Goal: Task Accomplishment & Management: Complete application form

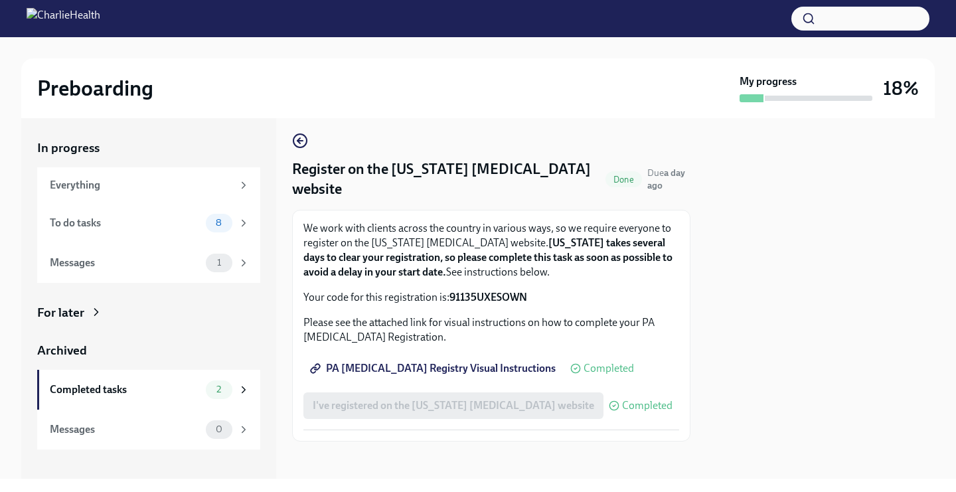
scroll to position [12, 0]
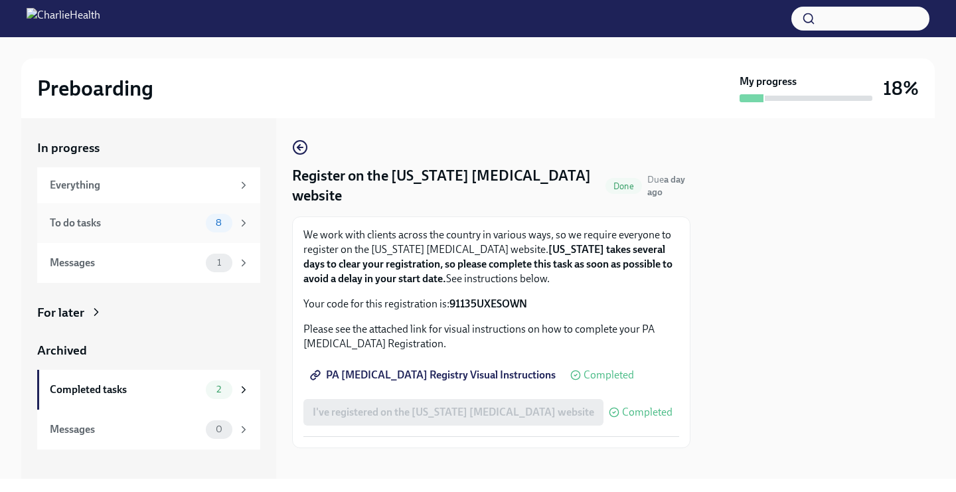
click at [170, 225] on div "To do tasks" at bounding box center [125, 223] width 151 height 15
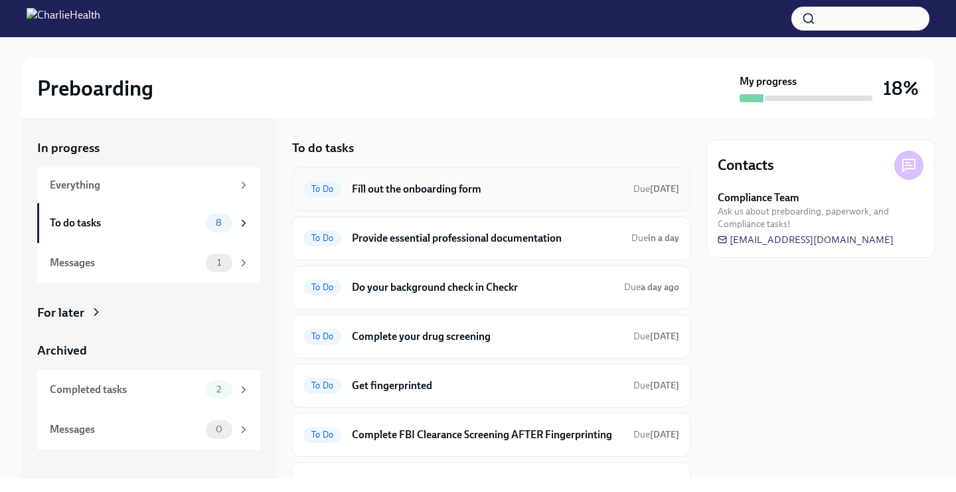
click at [388, 197] on div "To Do Fill out the onboarding form Due [DATE]" at bounding box center [491, 189] width 376 height 21
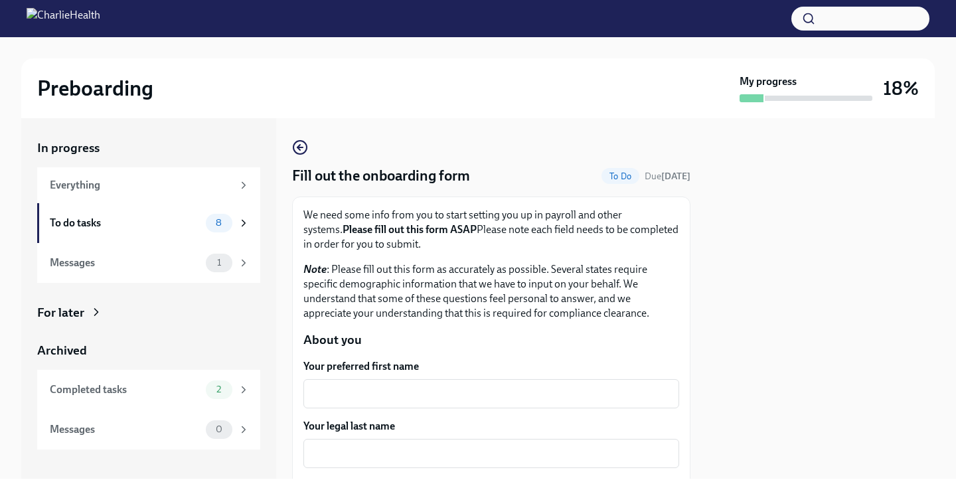
scroll to position [210, 0]
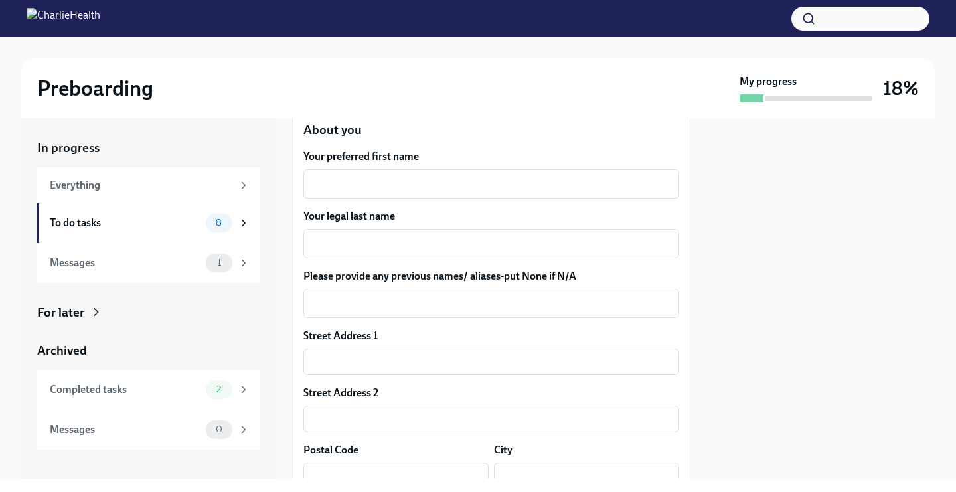
click at [349, 163] on label "Your preferred first name" at bounding box center [491, 156] width 376 height 15
click at [349, 176] on textarea "Your preferred first name" at bounding box center [491, 184] width 360 height 16
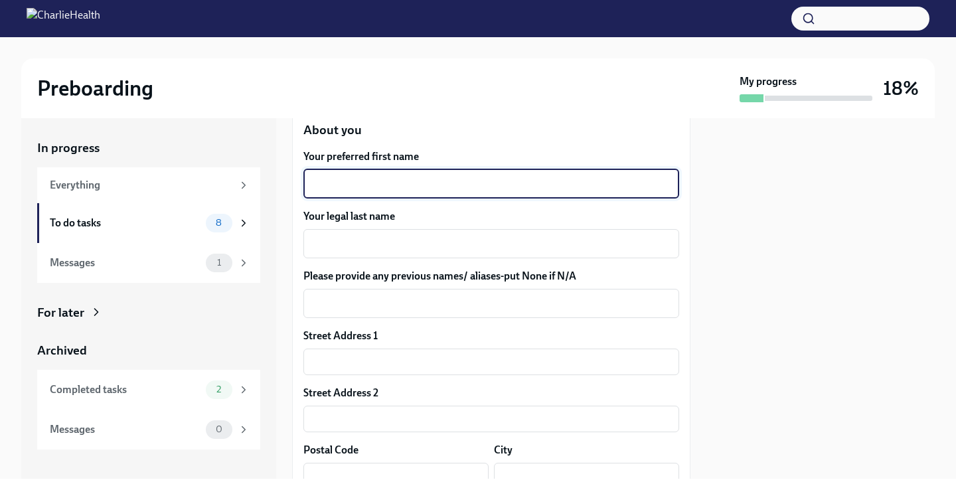
click at [350, 177] on textarea "Your preferred first name" at bounding box center [491, 184] width 360 height 16
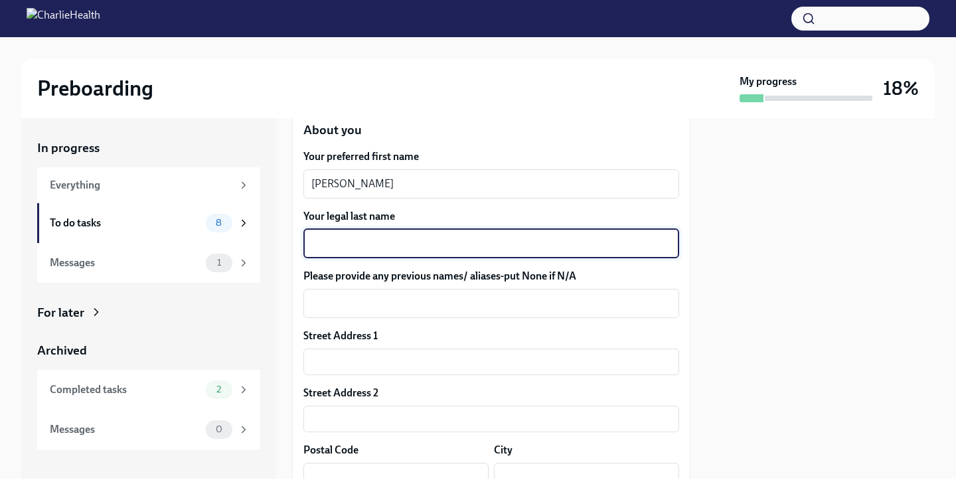
click at [359, 242] on textarea "Your legal last name" at bounding box center [491, 244] width 360 height 16
click at [356, 185] on textarea "[PERSON_NAME]" at bounding box center [491, 184] width 360 height 16
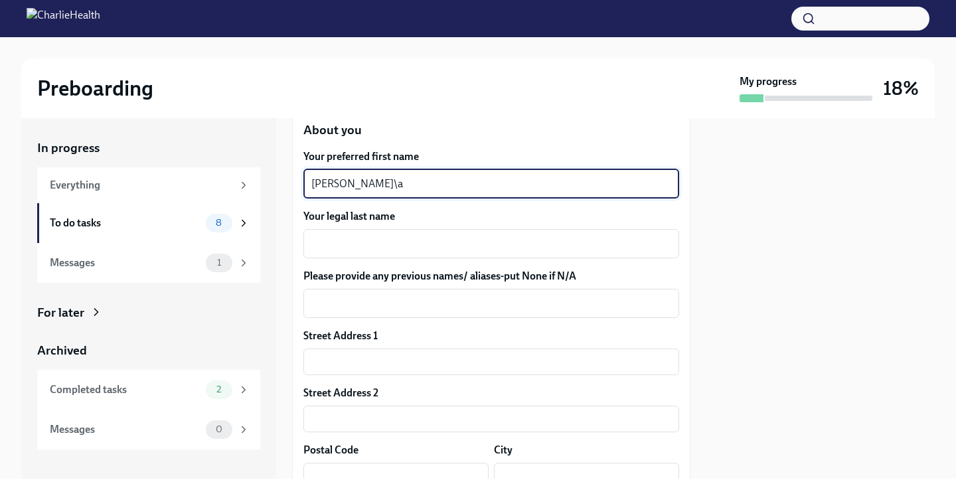
click at [354, 185] on textarea "[PERSON_NAME]\a" at bounding box center [491, 184] width 360 height 16
type textarea "[PERSON_NAME]"
click at [359, 256] on div "x ​" at bounding box center [491, 243] width 376 height 29
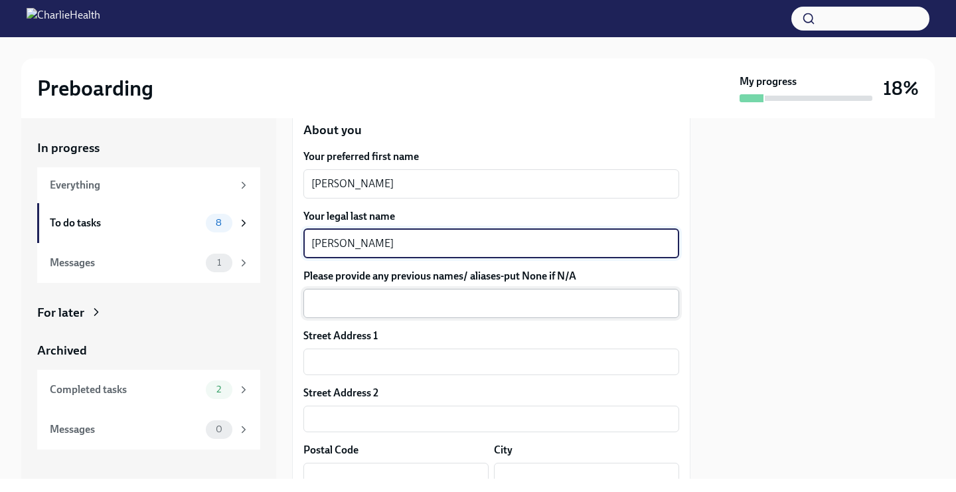
type textarea "[PERSON_NAME]"
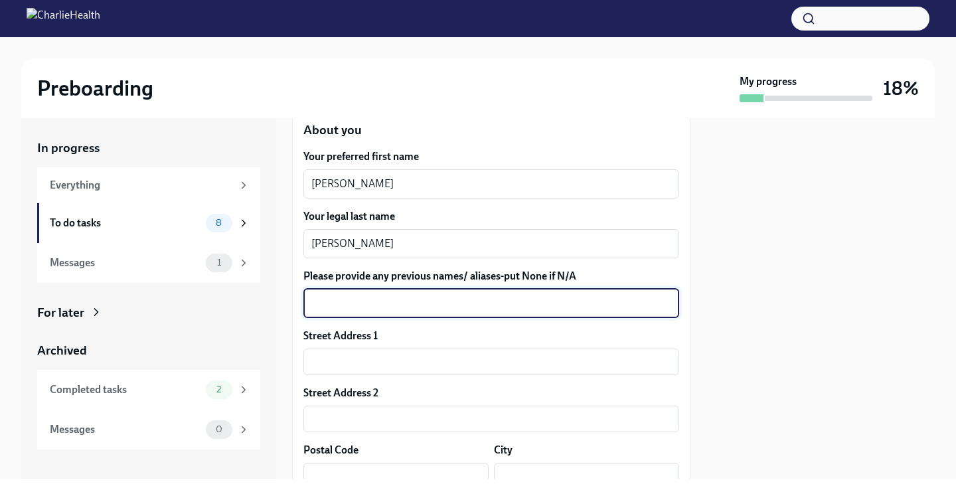
click at [392, 310] on textarea "Please provide any previous names/ aliases-put None if N/A" at bounding box center [491, 303] width 360 height 16
type textarea "N/A"
click at [395, 353] on input "text" at bounding box center [491, 362] width 376 height 27
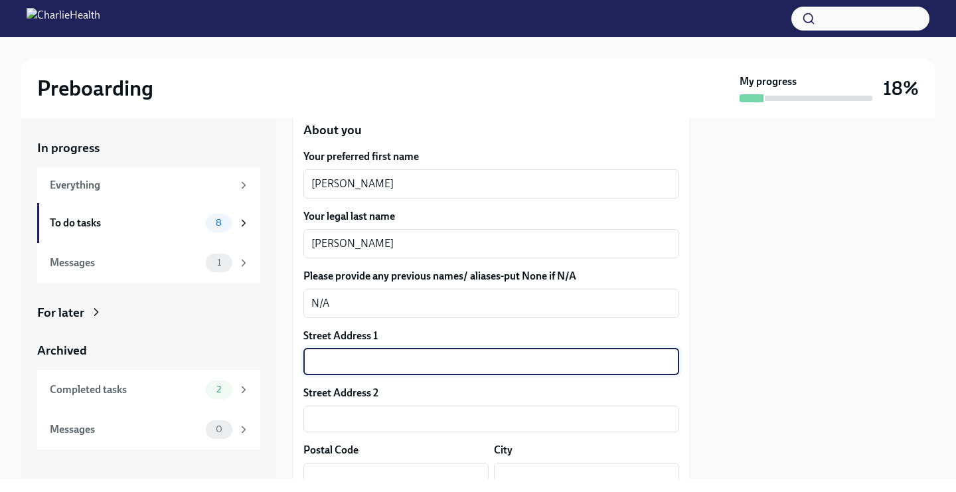
type input "[STREET_ADDRESS]"
type input "33428"
type input "Boca Raton"
type input "[US_STATE]"
type input "US"
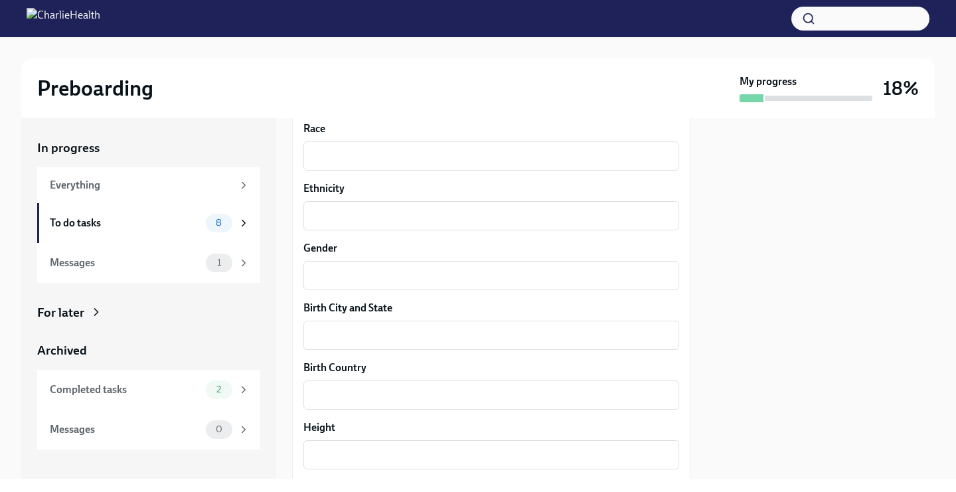
scroll to position [815, 0]
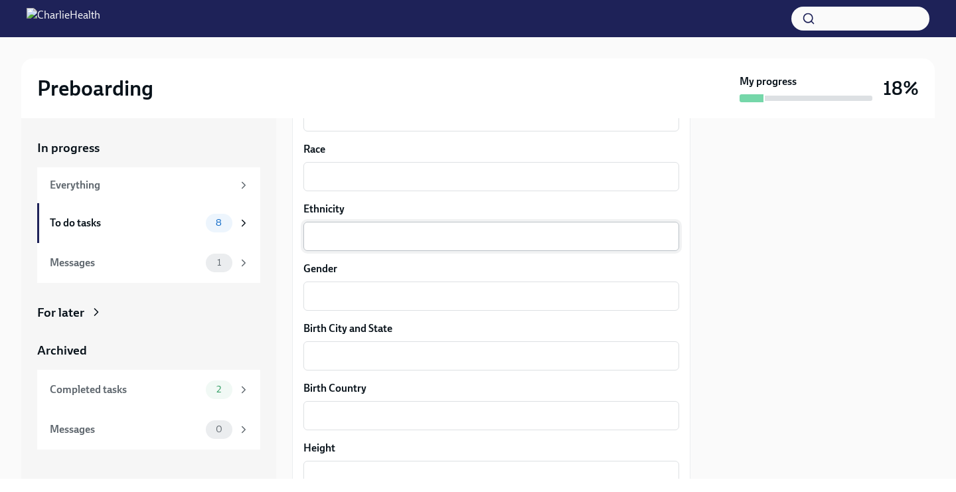
click at [366, 224] on div "x ​" at bounding box center [491, 236] width 376 height 29
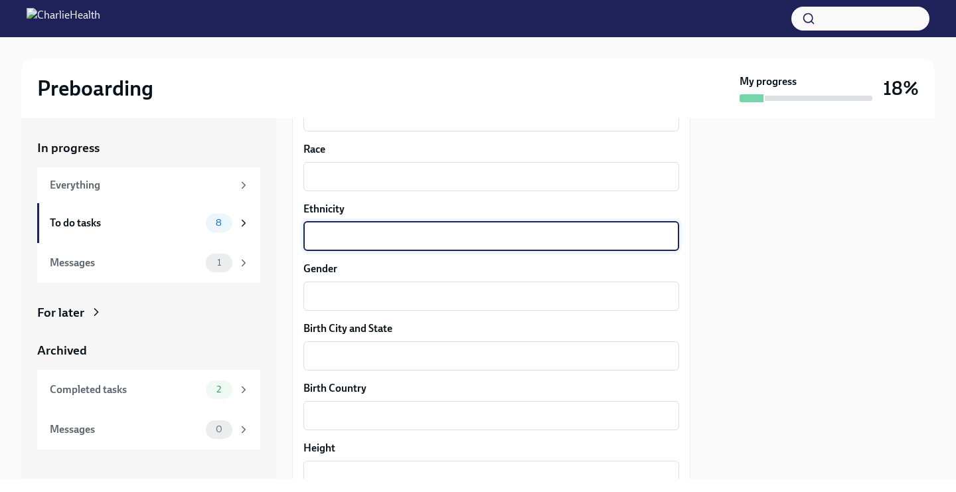
click at [370, 238] on textarea "Ethnicity" at bounding box center [491, 236] width 360 height 16
type textarea "c"
click at [341, 235] on textarea "Carribean" at bounding box center [491, 236] width 360 height 16
click at [334, 237] on textarea "Carribean" at bounding box center [491, 236] width 360 height 16
click at [393, 234] on textarea "Caribbean" at bounding box center [491, 236] width 360 height 16
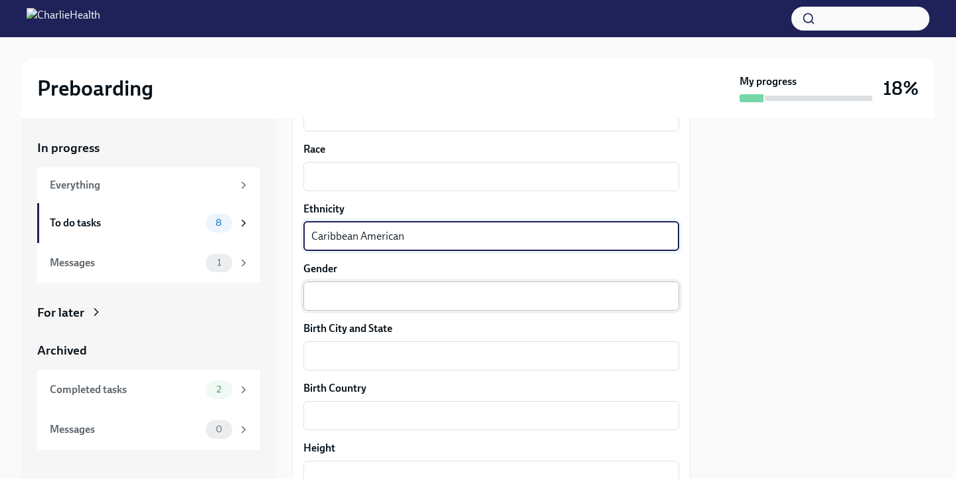
type textarea "Caribbean American"
click at [353, 289] on textarea "Gender" at bounding box center [491, 296] width 360 height 16
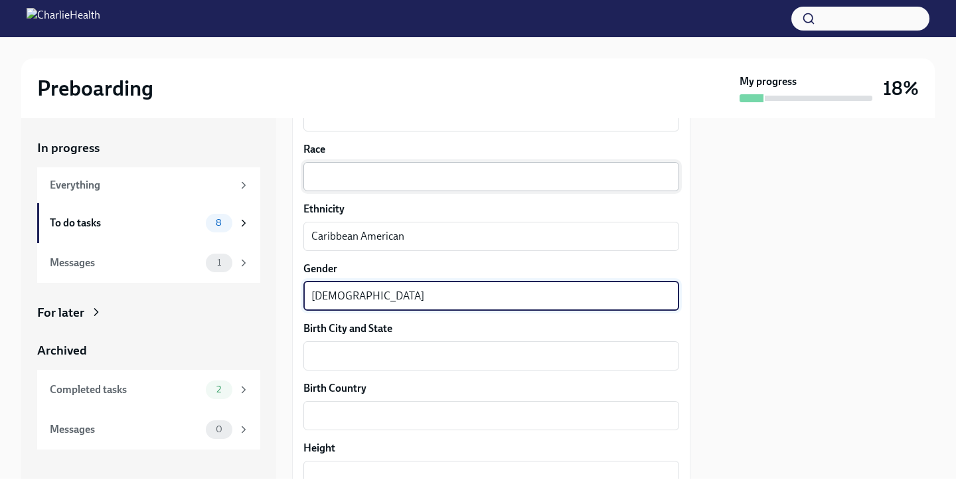
type textarea "[DEMOGRAPHIC_DATA]"
click at [337, 173] on textarea "Race" at bounding box center [491, 177] width 360 height 16
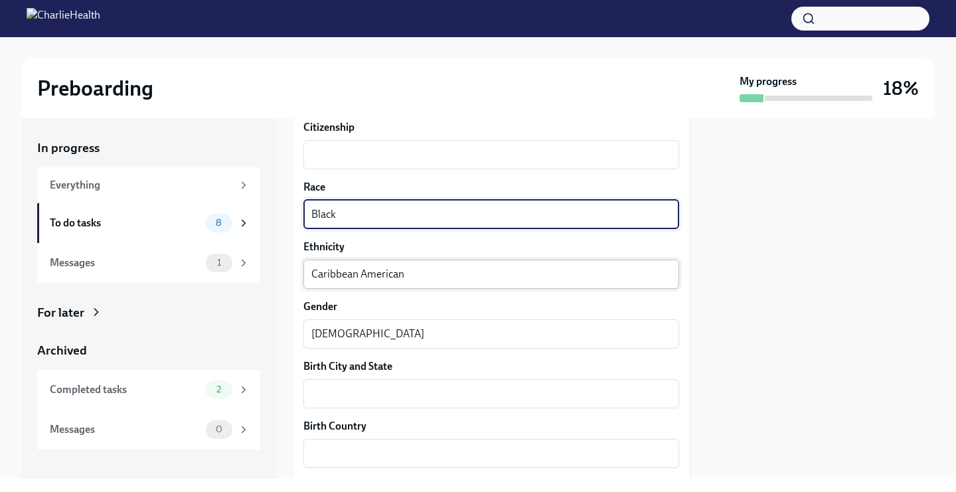
scroll to position [769, 0]
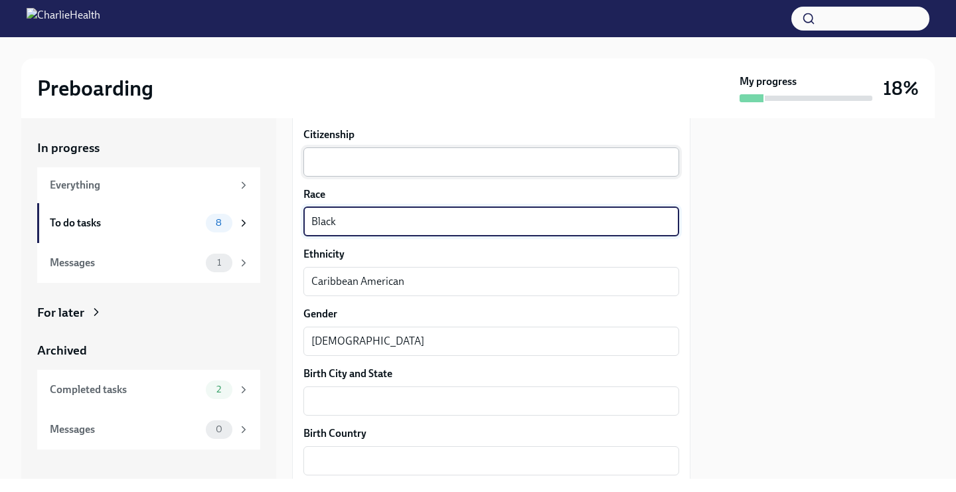
type textarea "Black"
click at [329, 175] on div "x ​" at bounding box center [491, 161] width 376 height 29
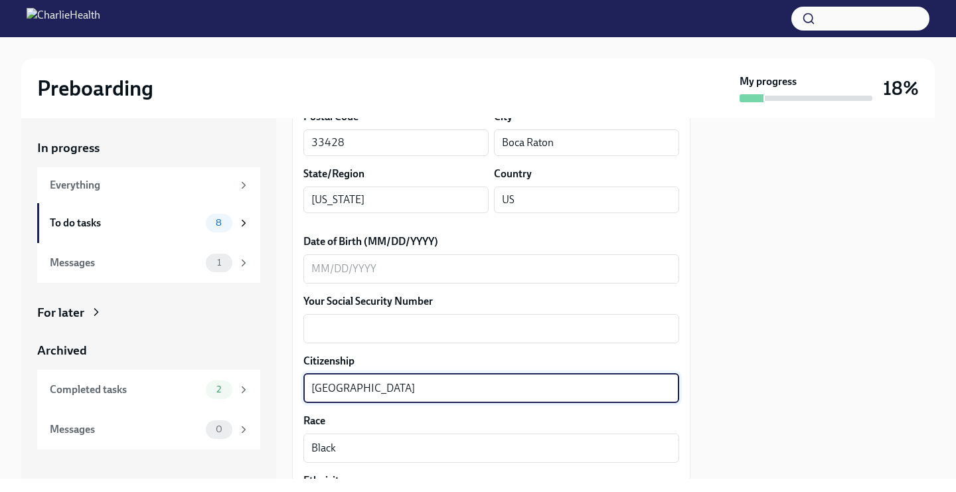
scroll to position [429, 0]
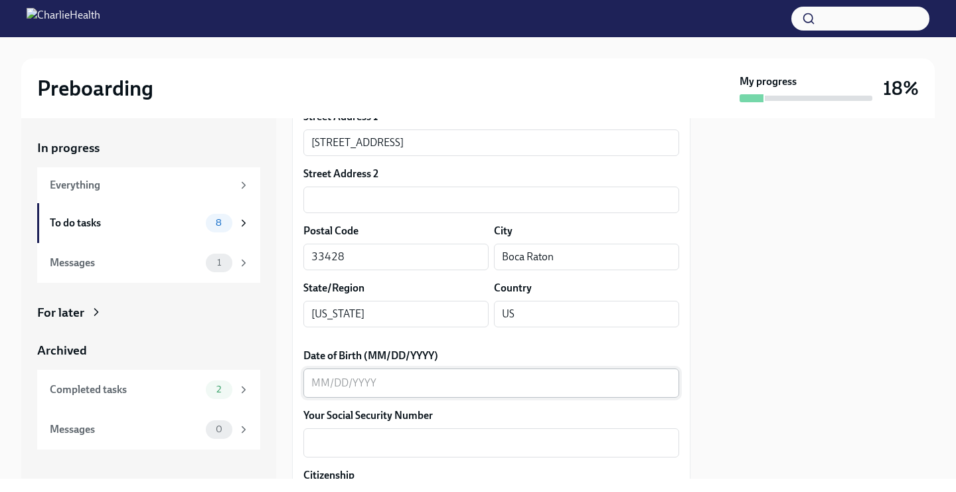
type textarea "[GEOGRAPHIC_DATA]"
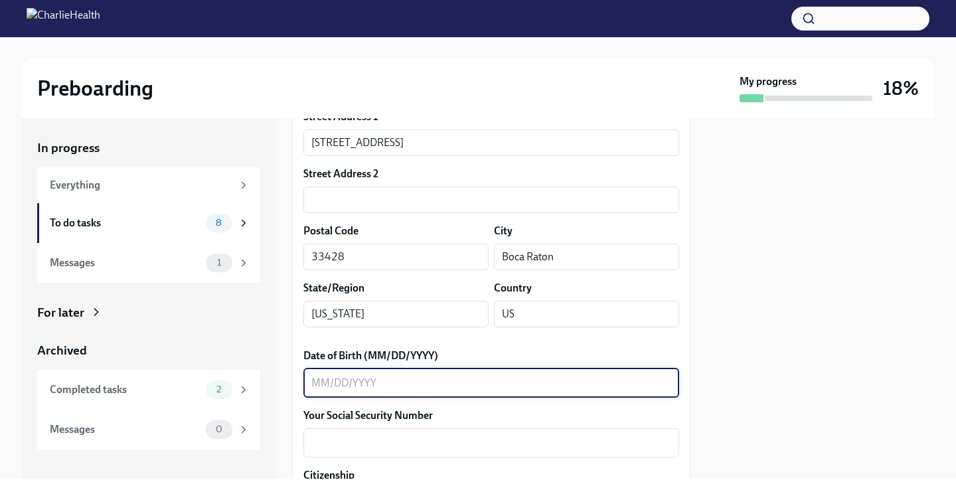
click at [330, 382] on textarea "Date of Birth (MM/DD/YYYY)" at bounding box center [491, 383] width 360 height 16
type textarea "[DATE]"
click at [359, 448] on textarea "Your Social Security Number" at bounding box center [491, 443] width 360 height 16
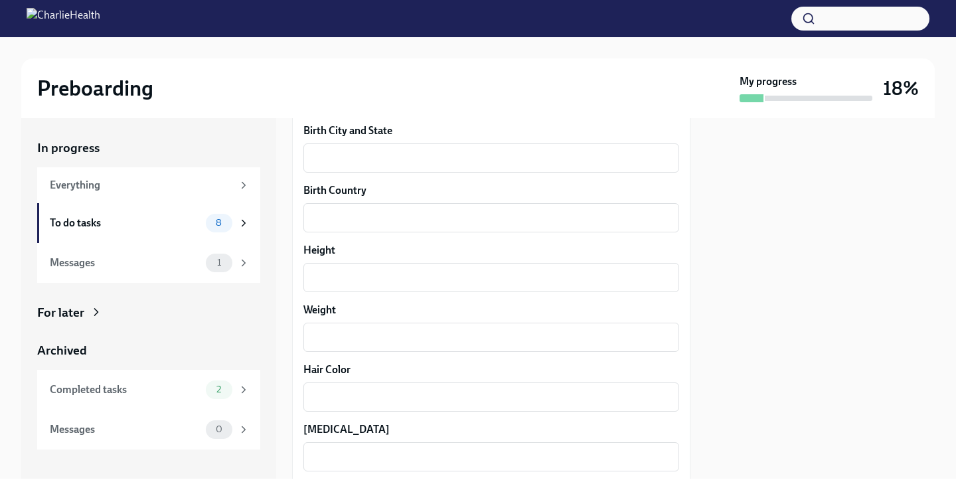
scroll to position [1014, 0]
click at [336, 161] on textarea "Birth City and State" at bounding box center [491, 157] width 360 height 16
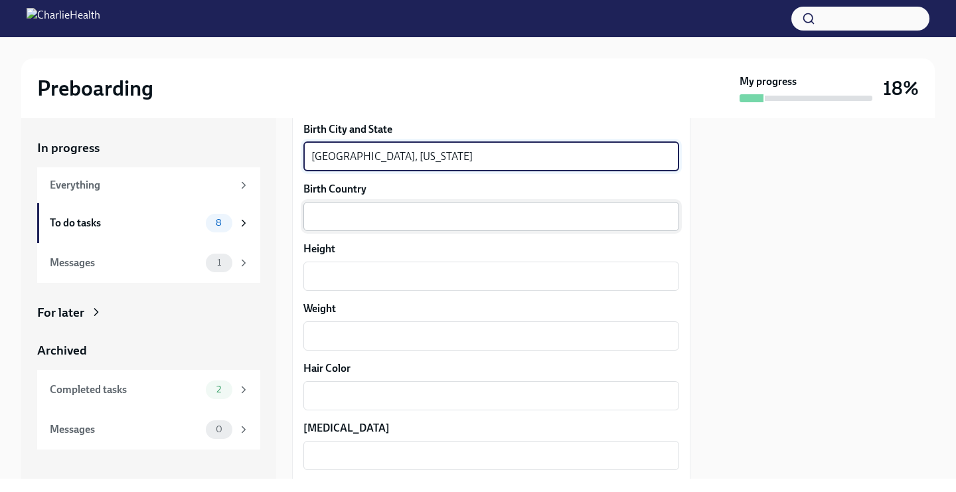
type textarea "[GEOGRAPHIC_DATA], [US_STATE]"
click at [345, 216] on textarea "Birth Country" at bounding box center [491, 216] width 360 height 16
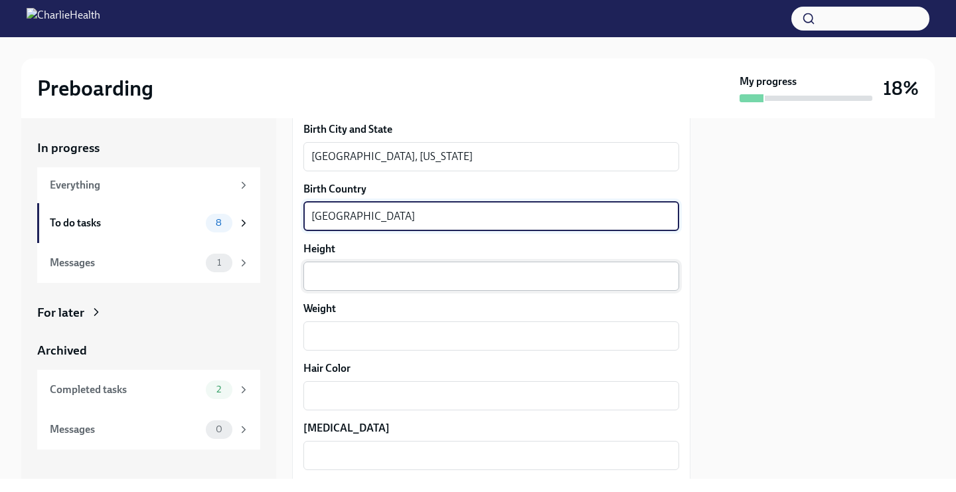
type textarea "[GEOGRAPHIC_DATA]"
click at [365, 276] on textarea "Height" at bounding box center [491, 276] width 360 height 16
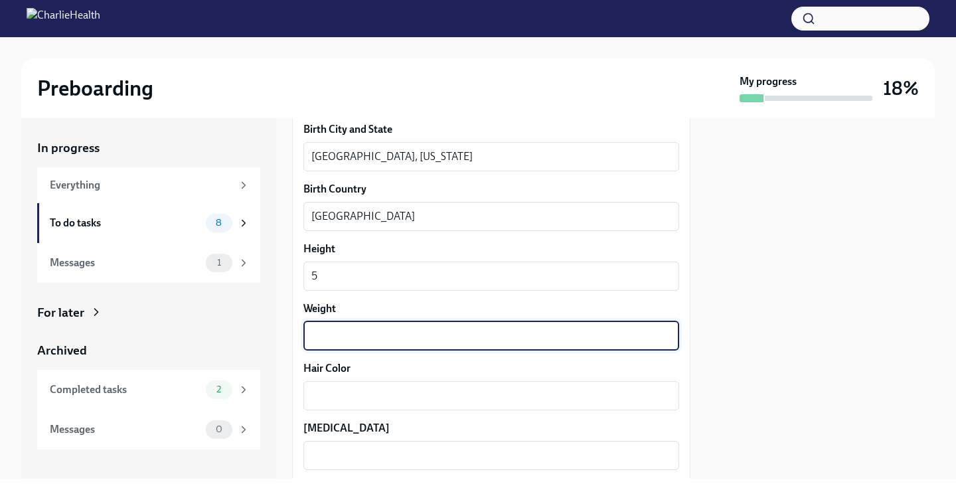
click at [348, 343] on textarea "Weight" at bounding box center [491, 336] width 360 height 16
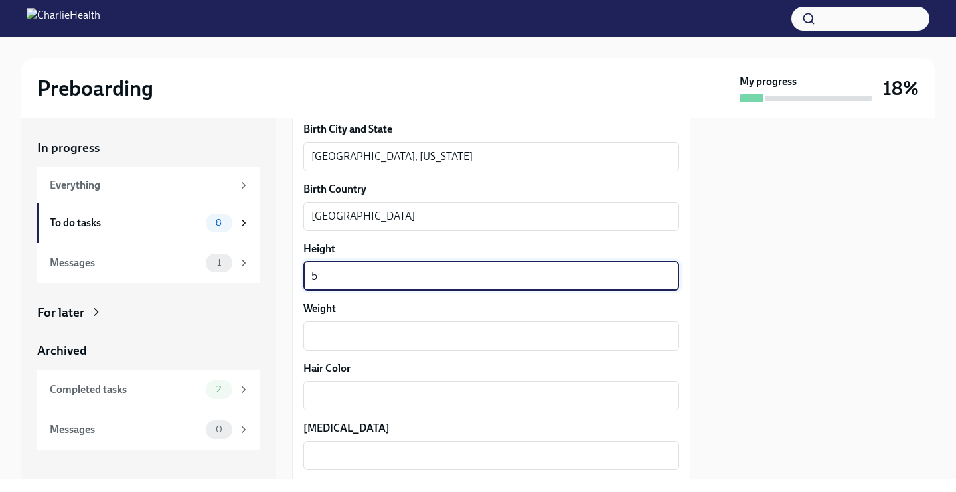
click at [335, 274] on textarea "5" at bounding box center [491, 276] width 360 height 16
type textarea "5'2"
click at [334, 332] on textarea "Weight" at bounding box center [491, 336] width 360 height 16
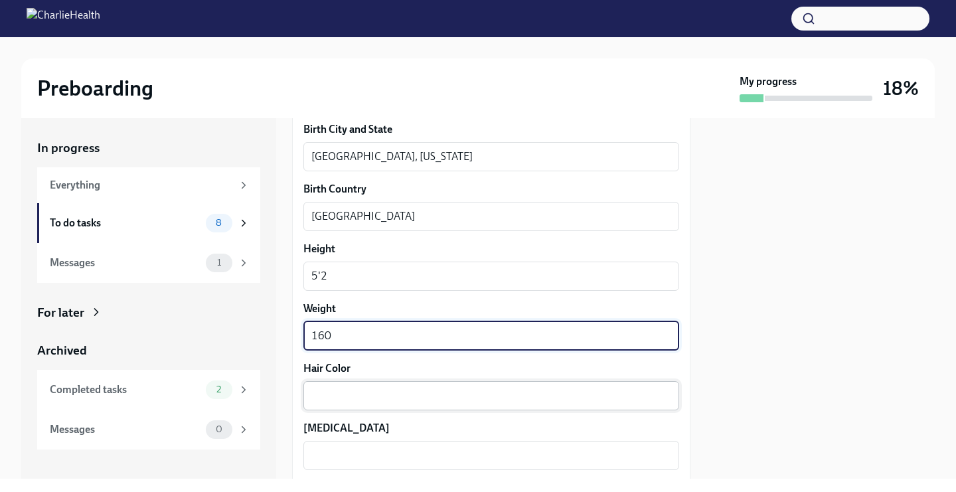
type textarea "160"
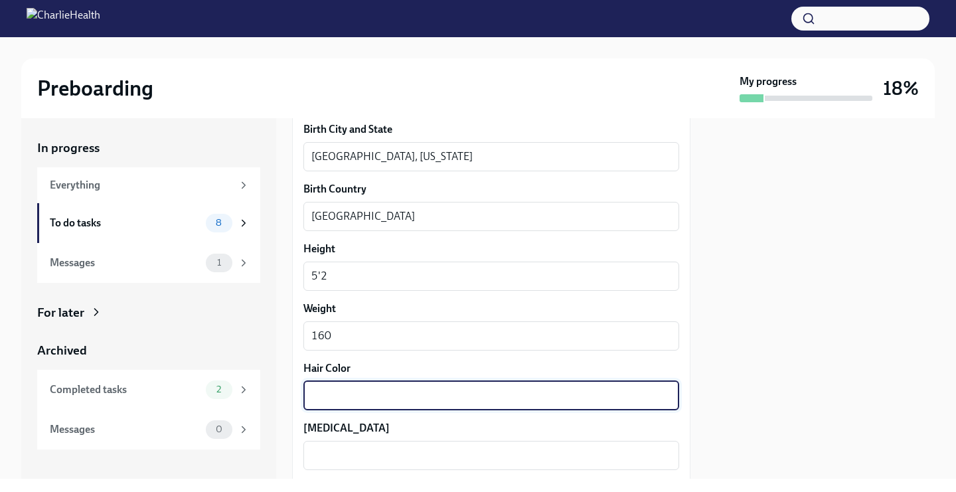
click at [357, 390] on textarea "Hair Color" at bounding box center [491, 396] width 360 height 16
type textarea "b"
type textarea "Black"
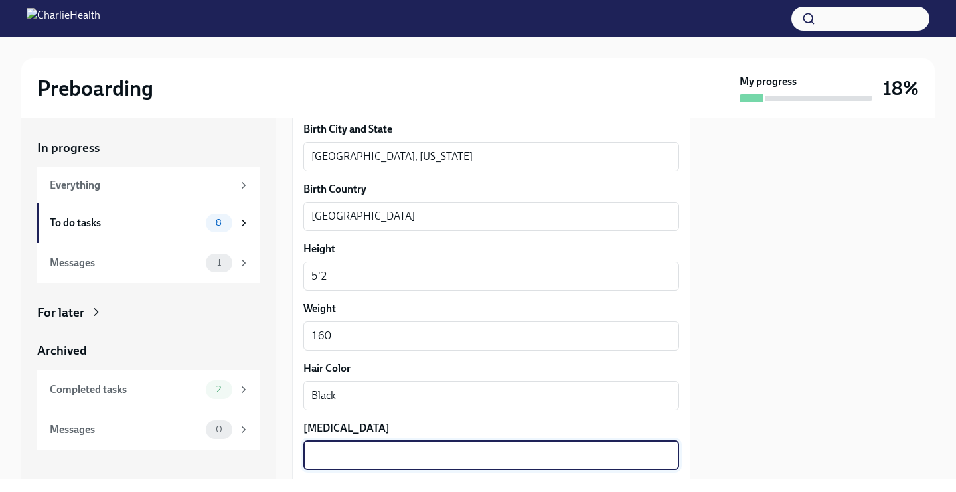
click at [338, 453] on textarea "[MEDICAL_DATA]" at bounding box center [491, 455] width 360 height 16
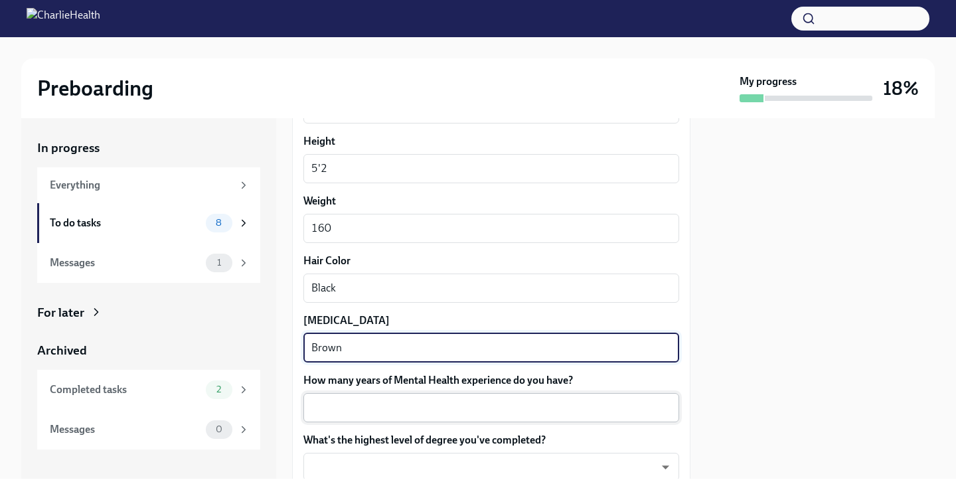
scroll to position [1144, 0]
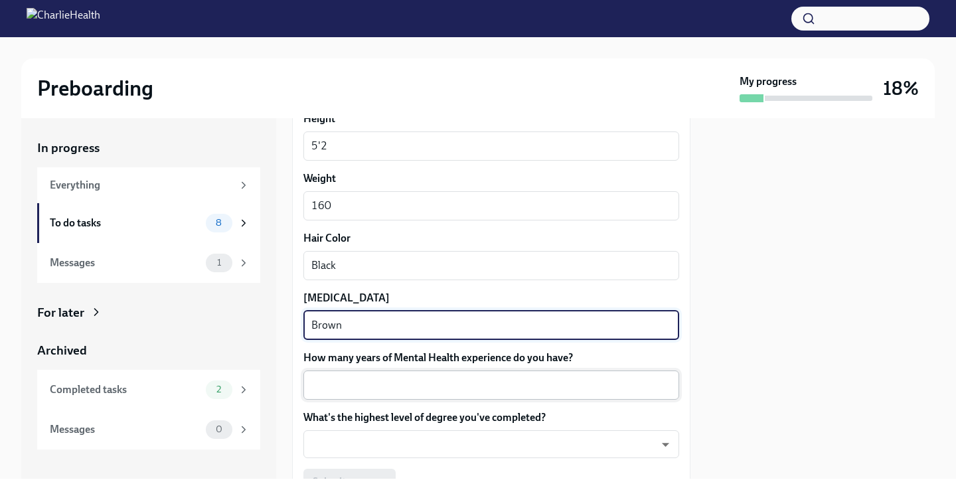
type textarea "Brown"
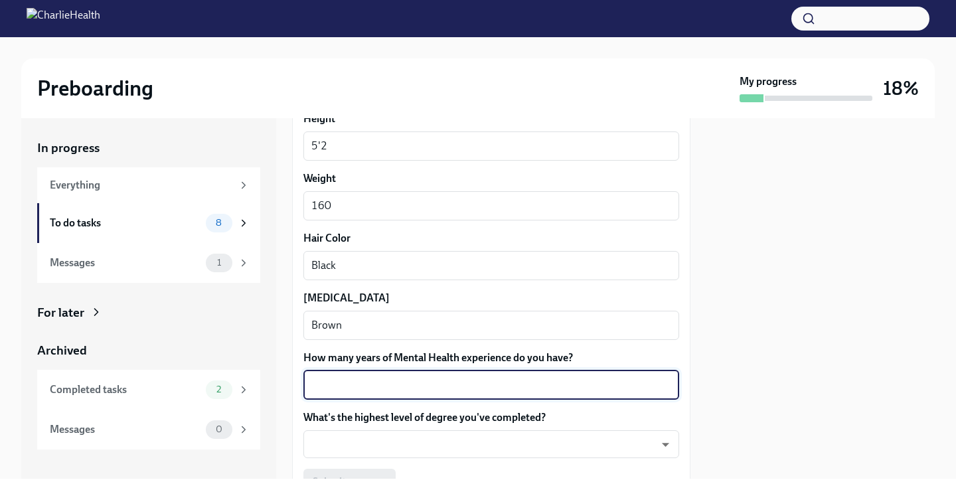
click at [447, 392] on textarea "How many years of Mental Health experience do you have?" at bounding box center [491, 385] width 360 height 16
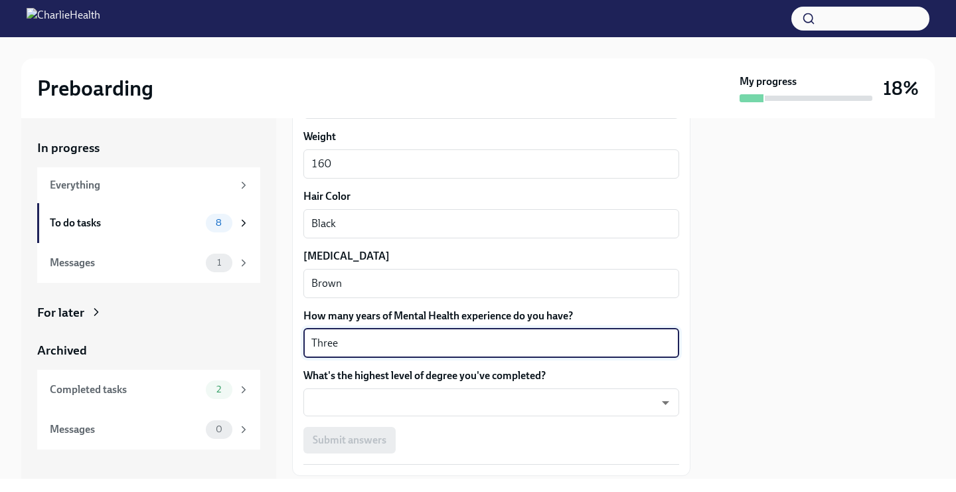
scroll to position [1188, 0]
type textarea "Three"
click at [493, 400] on body "Preboarding My progress 18% In progress Everything To do tasks 8 Messages 1 For…" at bounding box center [478, 246] width 956 height 492
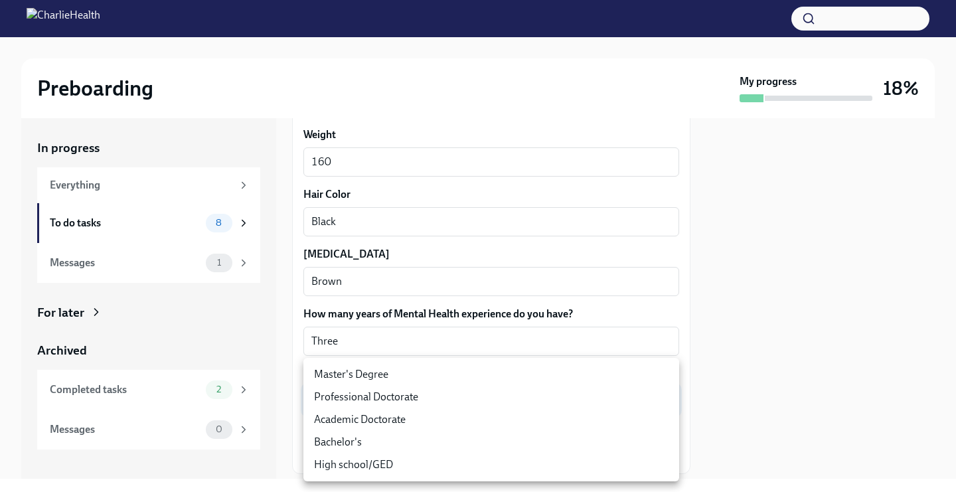
click at [471, 376] on li "Master's Degree" at bounding box center [491, 374] width 376 height 23
type input "2vBr-ghkD"
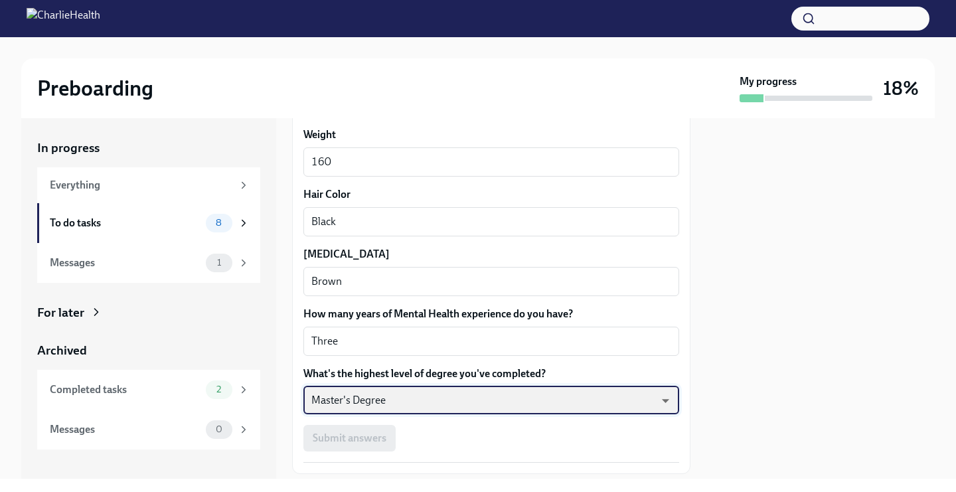
scroll to position [1228, 0]
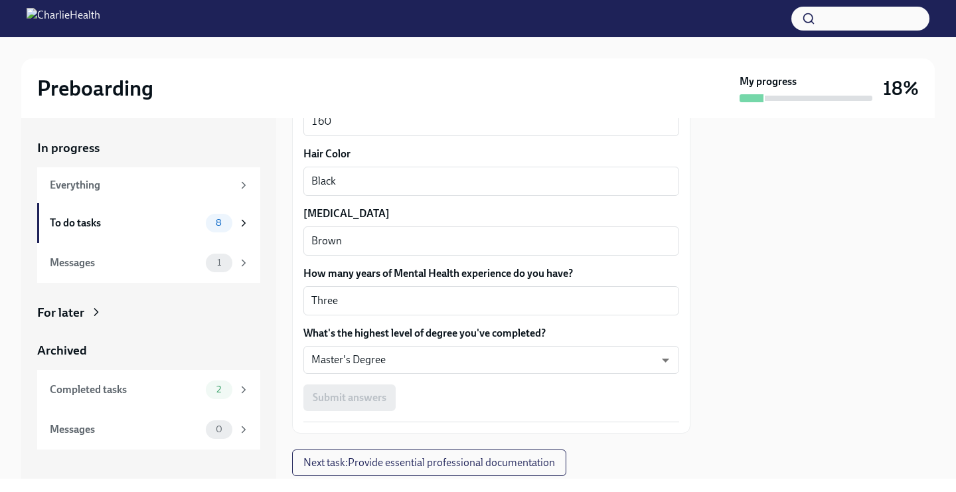
click at [377, 405] on div "Submit answers" at bounding box center [491, 397] width 376 height 27
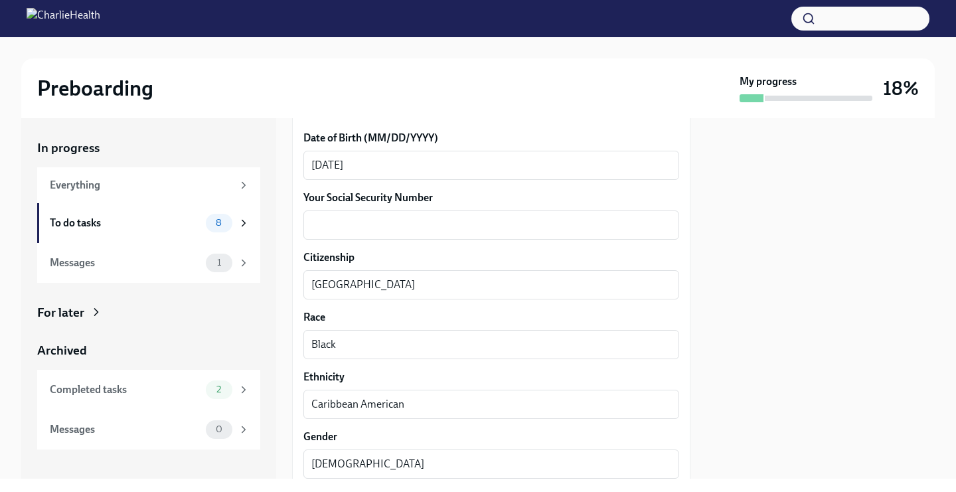
scroll to position [552, 0]
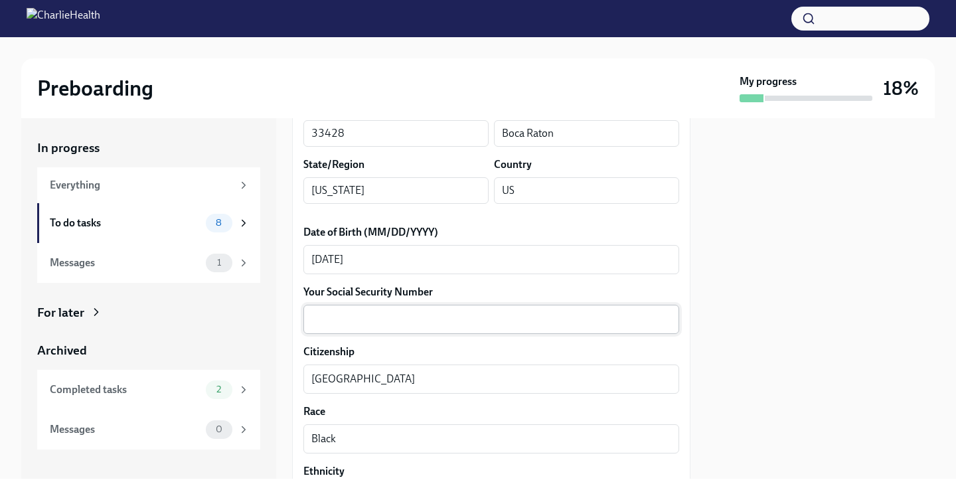
click at [347, 327] on div "x ​" at bounding box center [491, 319] width 376 height 29
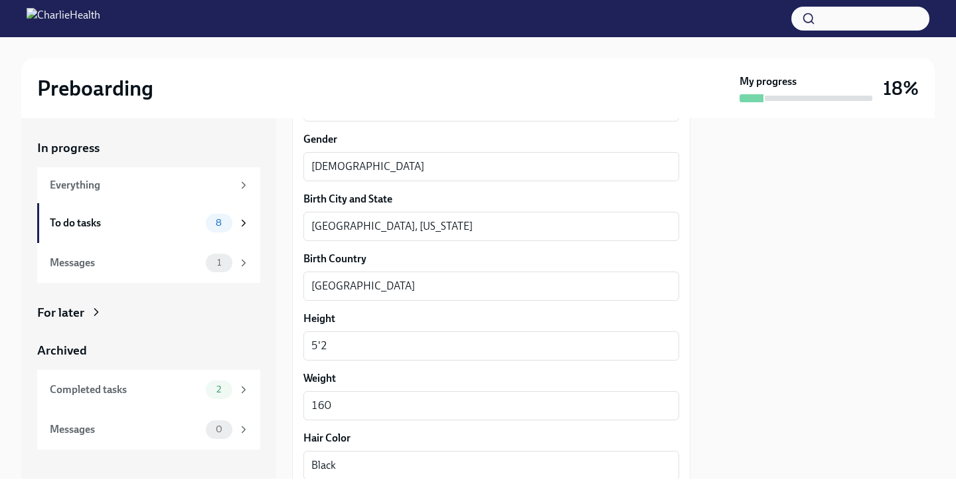
scroll to position [1268, 0]
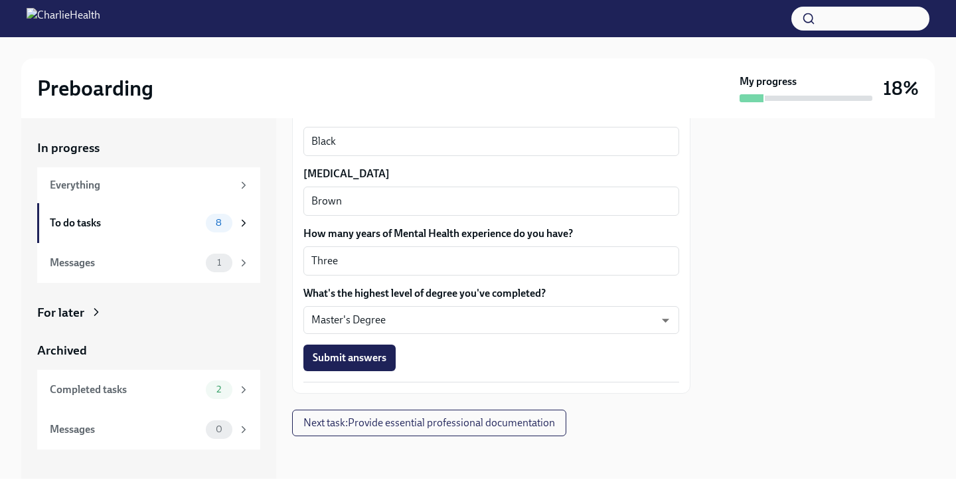
type textarea "592656571"
click at [359, 363] on span "Submit answers" at bounding box center [350, 357] width 74 height 13
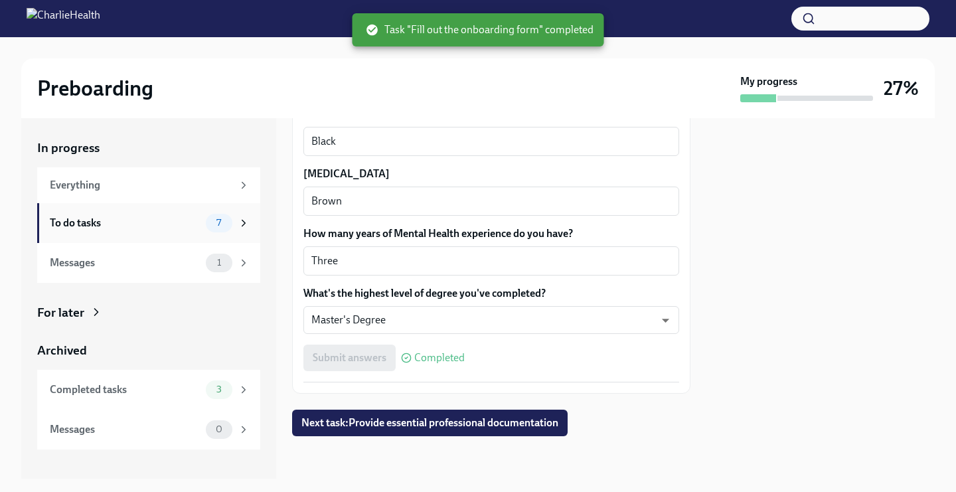
click at [161, 222] on div "To do tasks" at bounding box center [125, 223] width 151 height 15
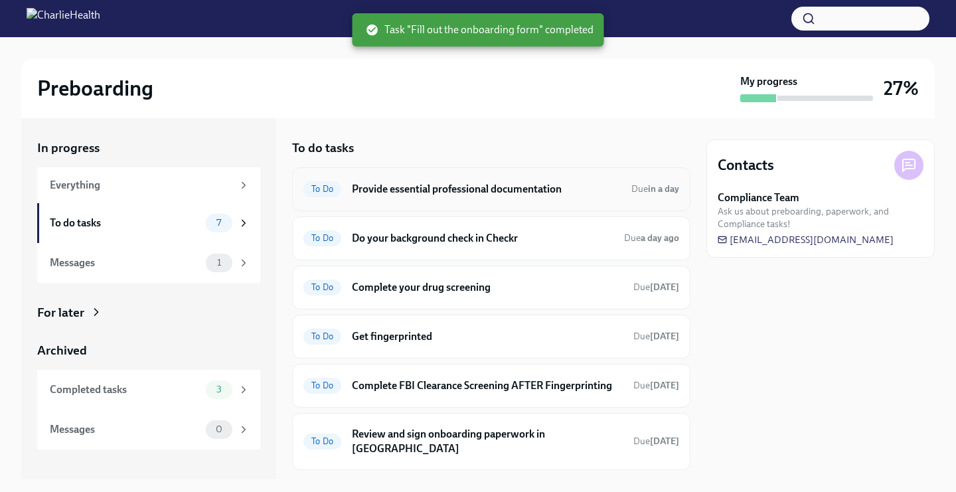
click at [462, 194] on h6 "Provide essential professional documentation" at bounding box center [486, 189] width 269 height 15
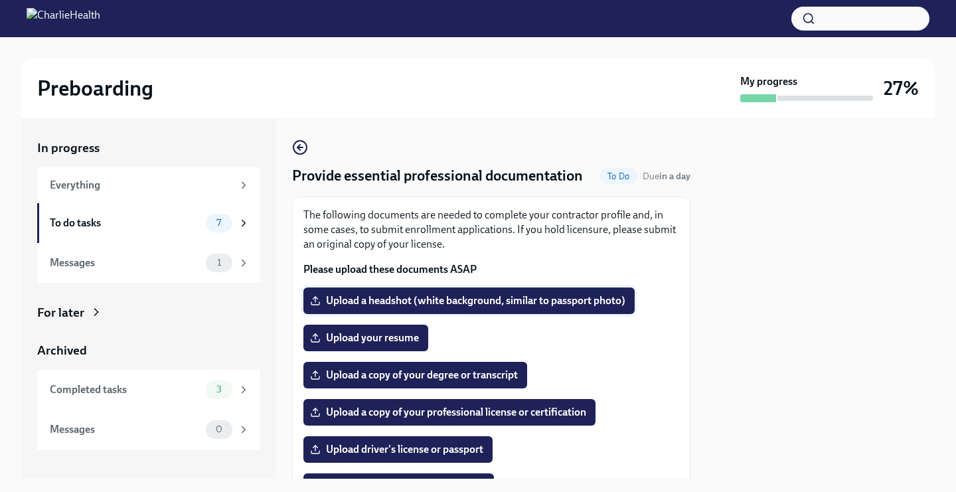
click at [441, 299] on span "Upload a headshot (white background, similar to passport photo)" at bounding box center [469, 300] width 313 height 13
click at [0, 0] on input "Upload a headshot (white background, similar to passport photo)" at bounding box center [0, 0] width 0 height 0
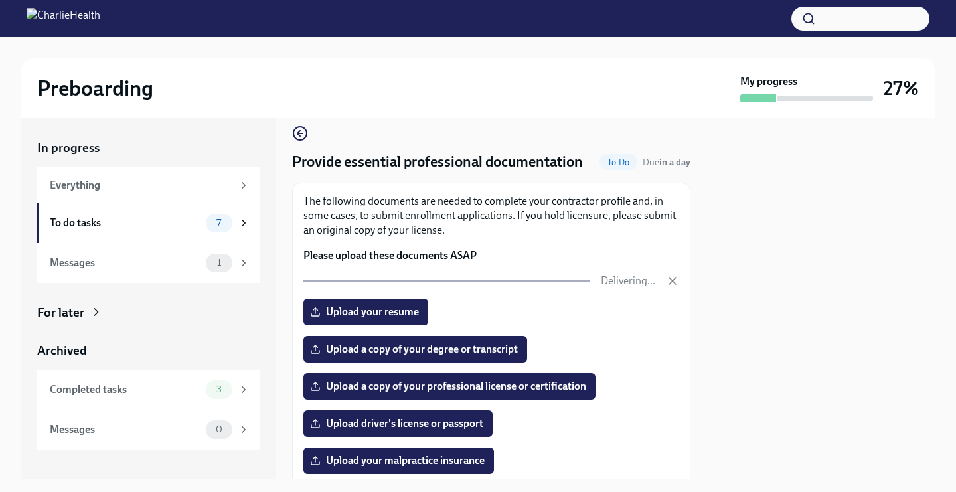
scroll to position [15, 0]
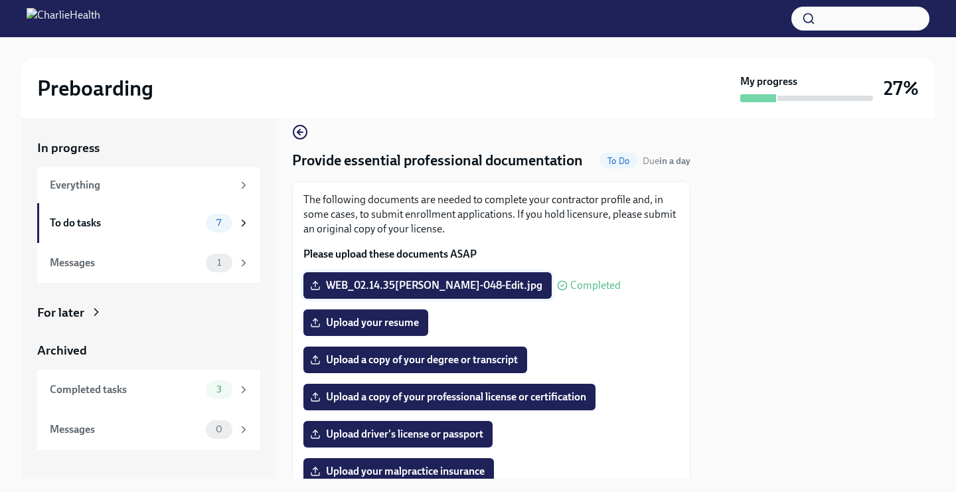
click at [477, 287] on span "WEB_02.14.35[PERSON_NAME]-048-Edit.jpg" at bounding box center [428, 285] width 230 height 13
click at [0, 0] on input "WEB_02.14.35[PERSON_NAME]-048-Edit.jpg" at bounding box center [0, 0] width 0 height 0
click at [339, 319] on span "Upload your resume" at bounding box center [366, 322] width 106 height 13
click at [0, 0] on input "Upload your resume" at bounding box center [0, 0] width 0 height 0
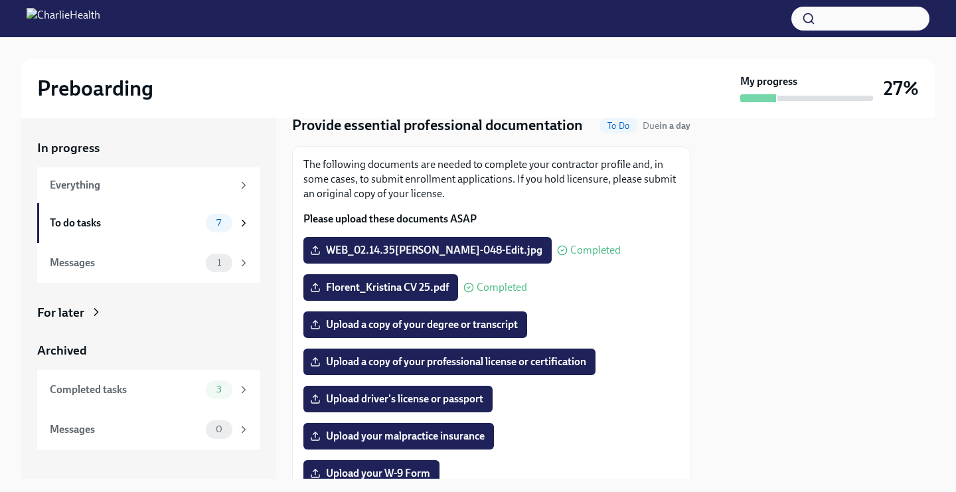
scroll to position [49, 0]
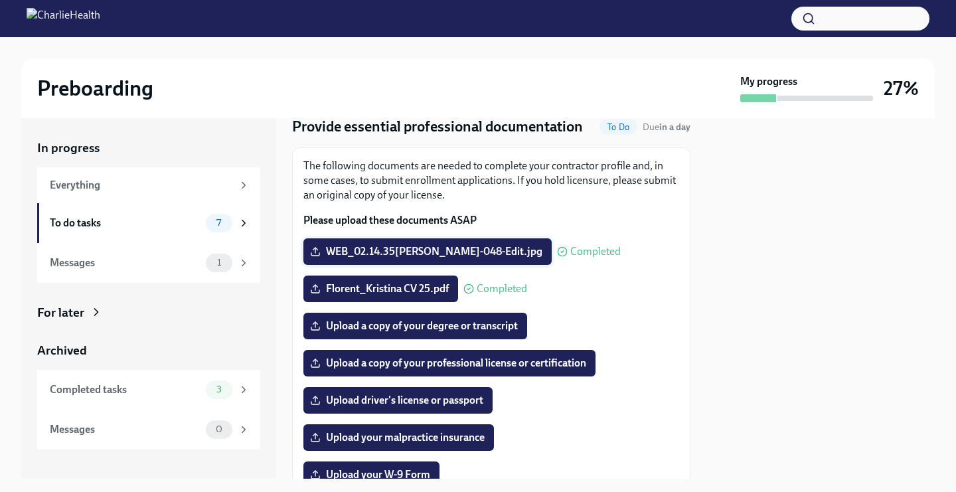
click at [429, 244] on label "WEB_02.14.35[PERSON_NAME]-048-Edit.jpg" at bounding box center [427, 251] width 248 height 27
click at [0, 0] on input "WEB_02.14.35[PERSON_NAME]-048-Edit.jpg" at bounding box center [0, 0] width 0 height 0
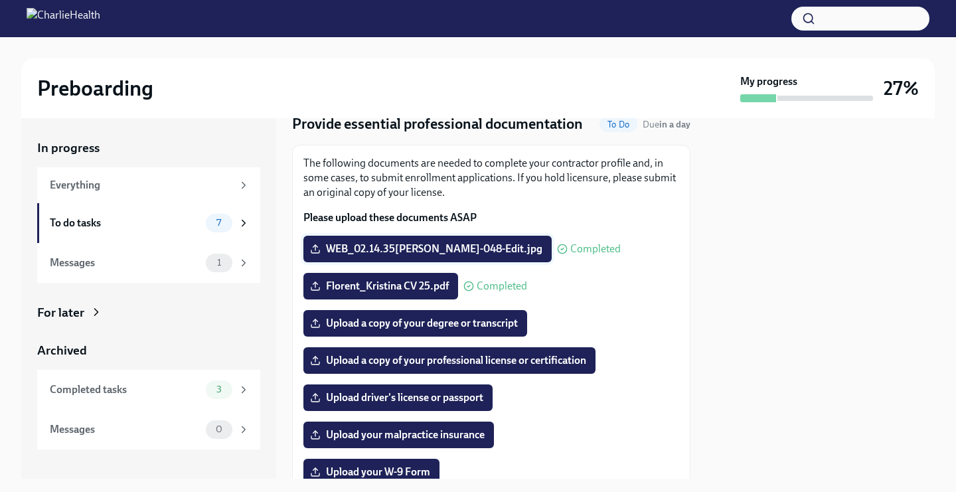
scroll to position [72, 0]
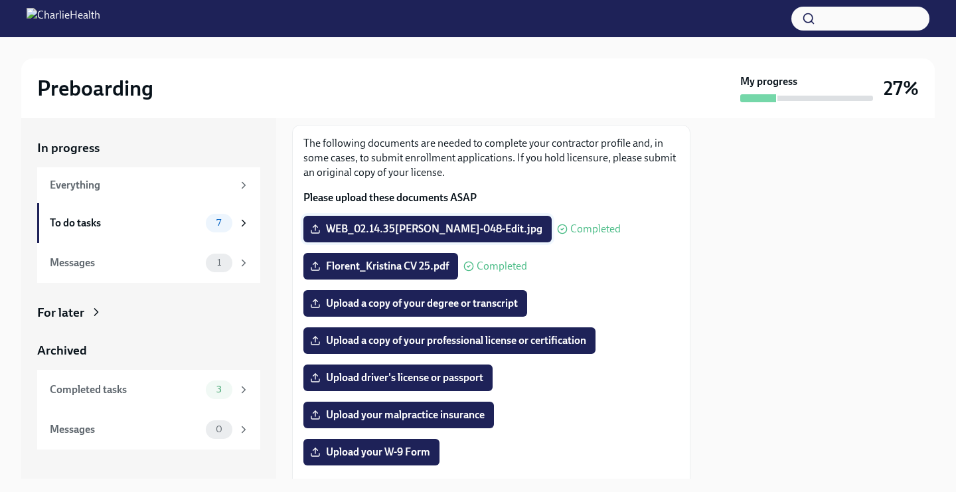
click at [391, 227] on span "WEB_02.14.35[PERSON_NAME]-048-Edit.jpg" at bounding box center [428, 228] width 230 height 13
click at [0, 0] on input "WEB_02.14.35[PERSON_NAME]-048-Edit.jpg" at bounding box center [0, 0] width 0 height 0
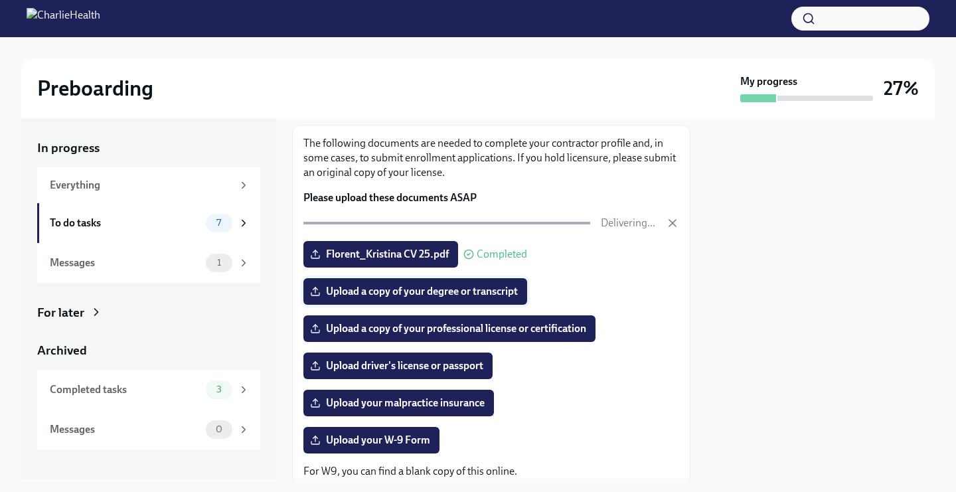
click at [473, 285] on label "Upload a copy of your degree or transcript" at bounding box center [415, 291] width 224 height 27
click at [0, 0] on input "Upload a copy of your degree or transcript" at bounding box center [0, 0] width 0 height 0
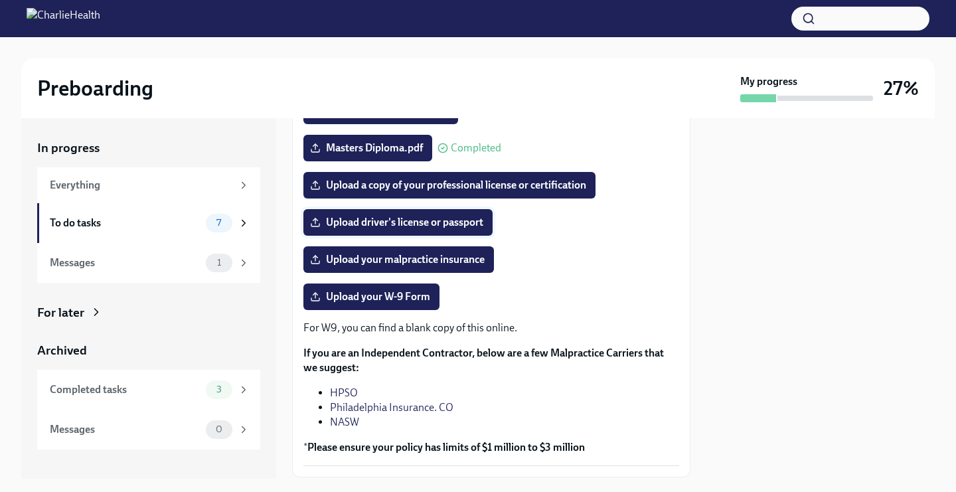
scroll to position [230, 0]
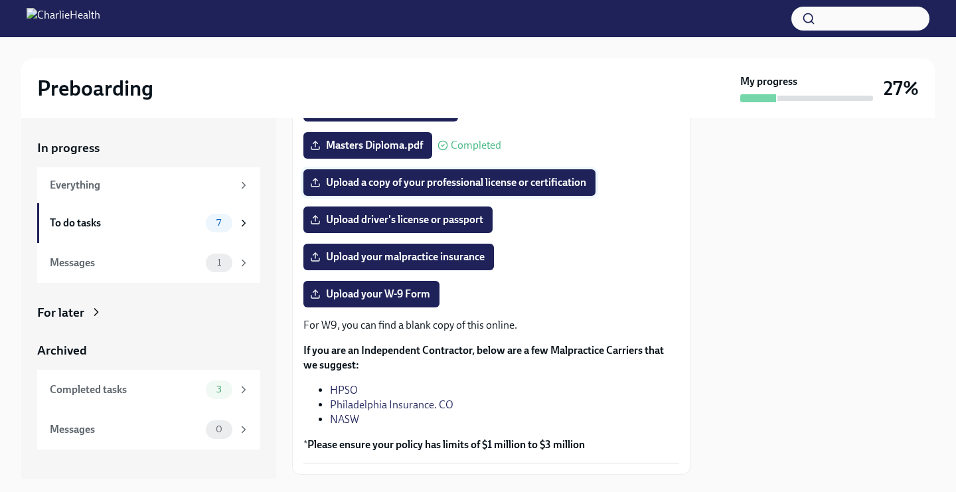
click at [436, 191] on label "Upload a copy of your professional license or certification" at bounding box center [449, 182] width 292 height 27
click at [0, 0] on input "Upload a copy of your professional license or certification" at bounding box center [0, 0] width 0 height 0
click at [428, 225] on span "Upload driver's license or passport" at bounding box center [398, 219] width 171 height 13
click at [0, 0] on input "Upload driver's license or passport" at bounding box center [0, 0] width 0 height 0
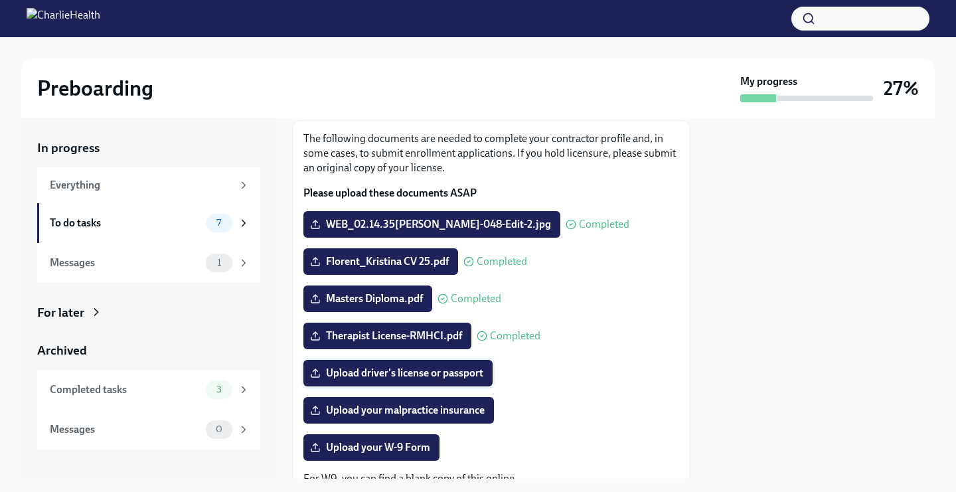
scroll to position [0, 0]
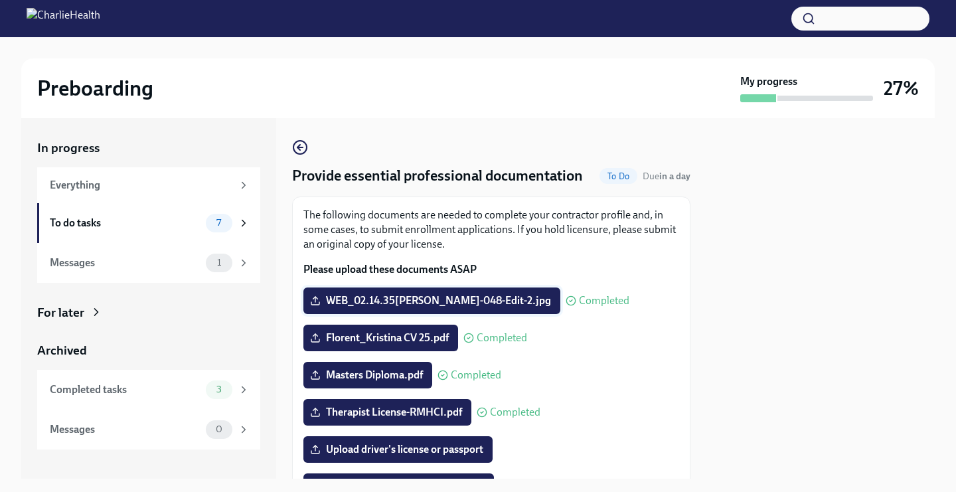
click at [439, 293] on label "WEB_02.14.35[PERSON_NAME]-048-Edit-2.jpg" at bounding box center [431, 300] width 257 height 27
click at [0, 0] on input "WEB_02.14.35[PERSON_NAME]-048-Edit-2.jpg" at bounding box center [0, 0] width 0 height 0
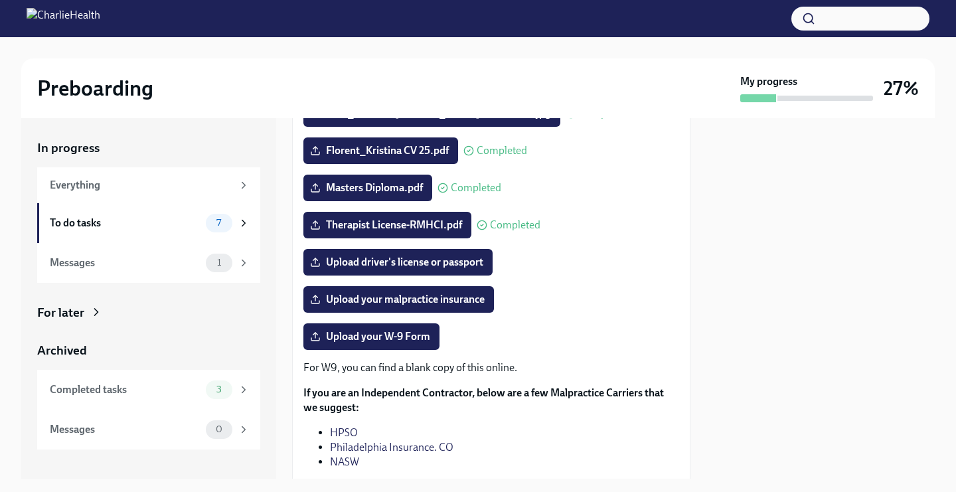
scroll to position [197, 0]
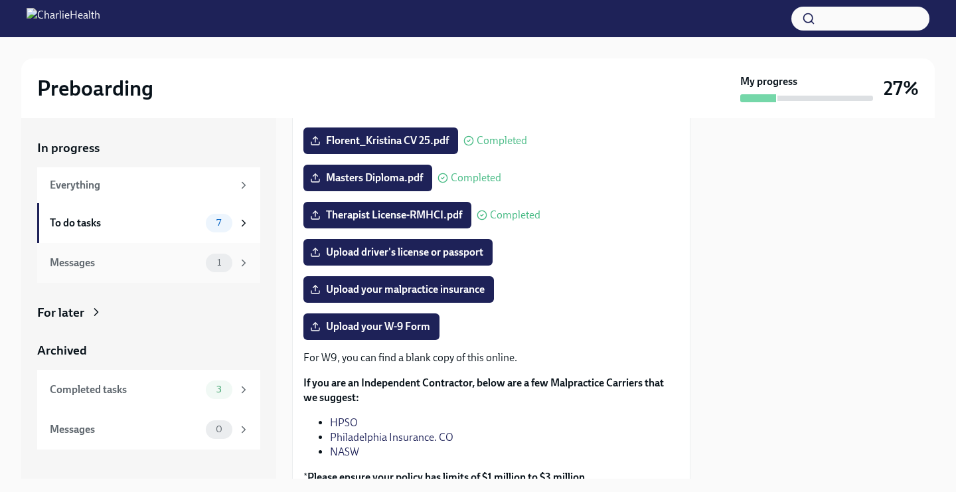
click at [213, 261] on span "1" at bounding box center [219, 263] width 20 height 10
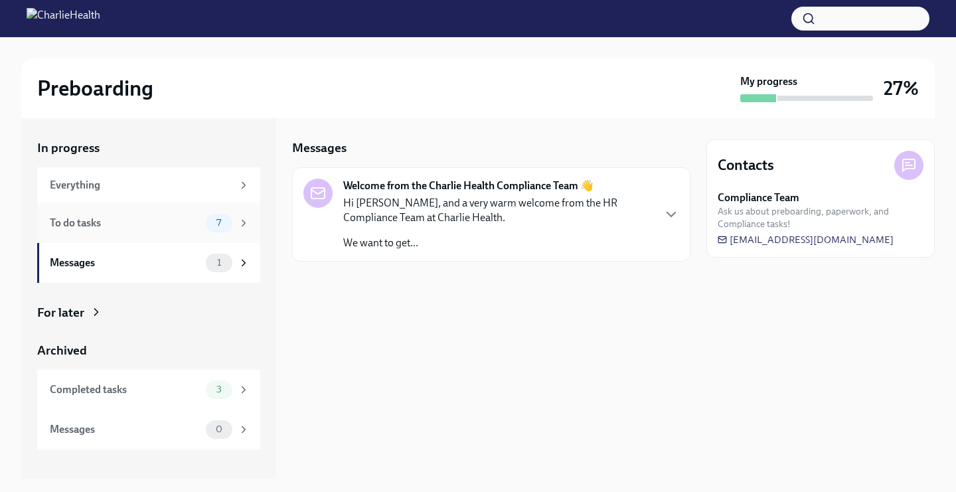
click at [189, 228] on div "To do tasks" at bounding box center [125, 223] width 151 height 15
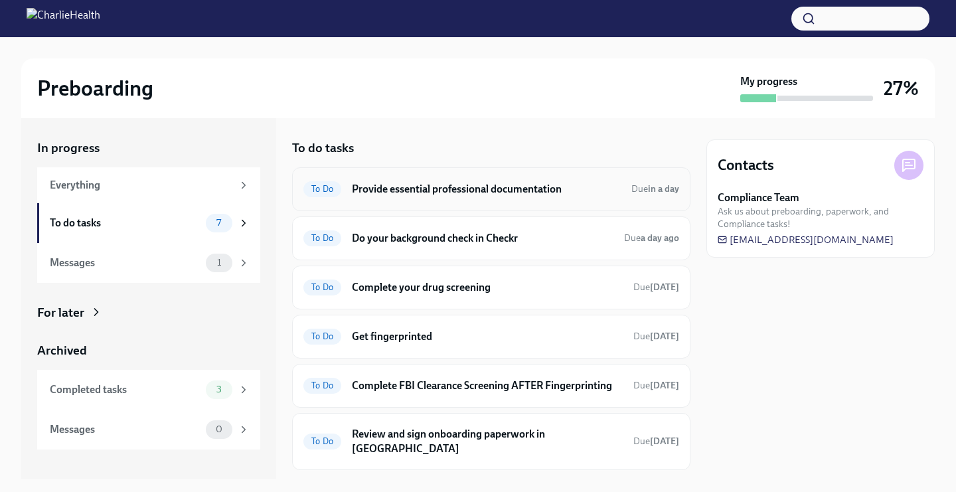
click at [429, 183] on h6 "Provide essential professional documentation" at bounding box center [486, 189] width 269 height 15
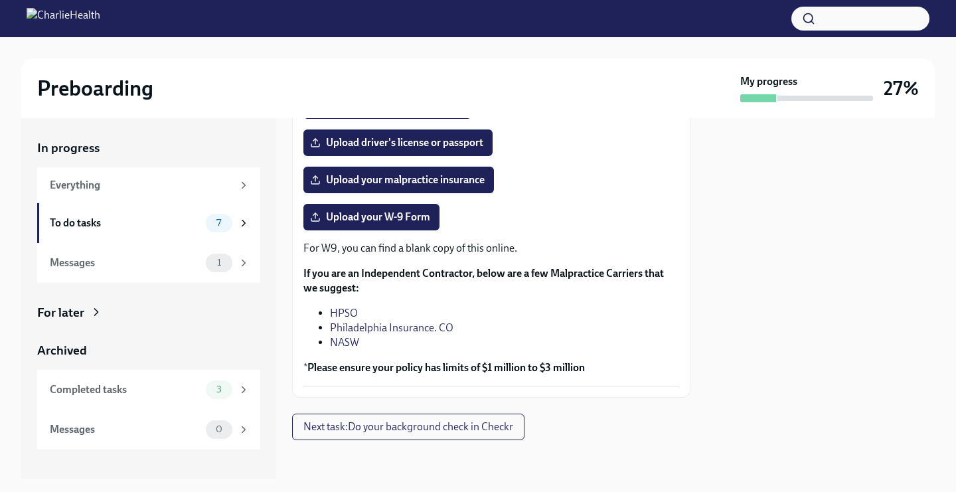
scroll to position [311, 0]
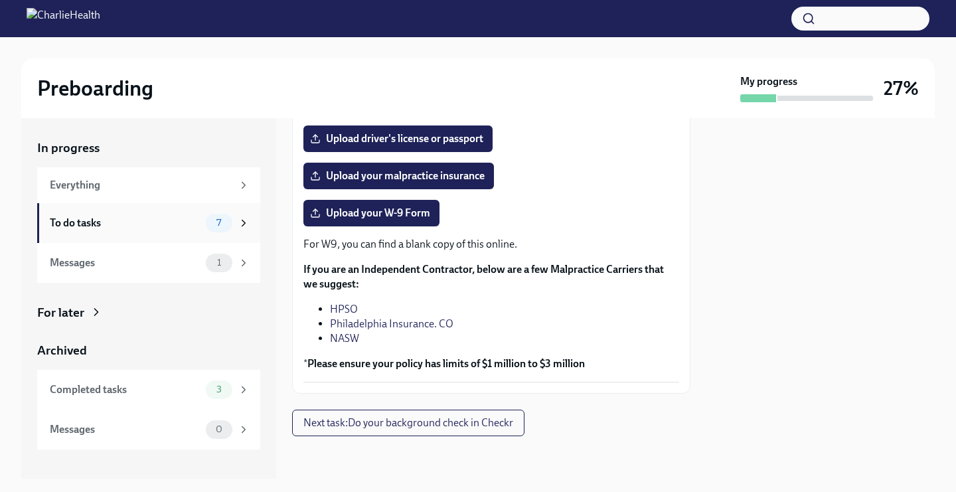
click at [135, 226] on div "To do tasks" at bounding box center [125, 223] width 151 height 15
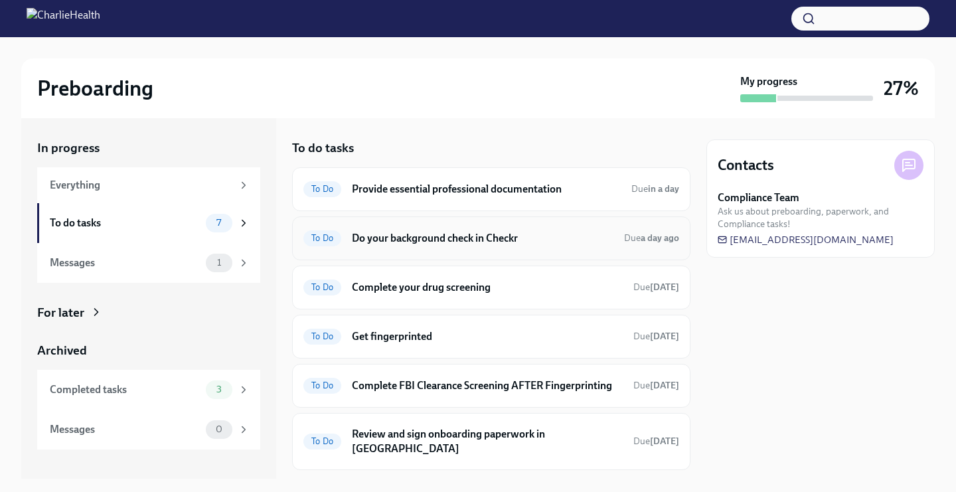
click at [389, 241] on h6 "Do your background check in Checkr" at bounding box center [483, 238] width 262 height 15
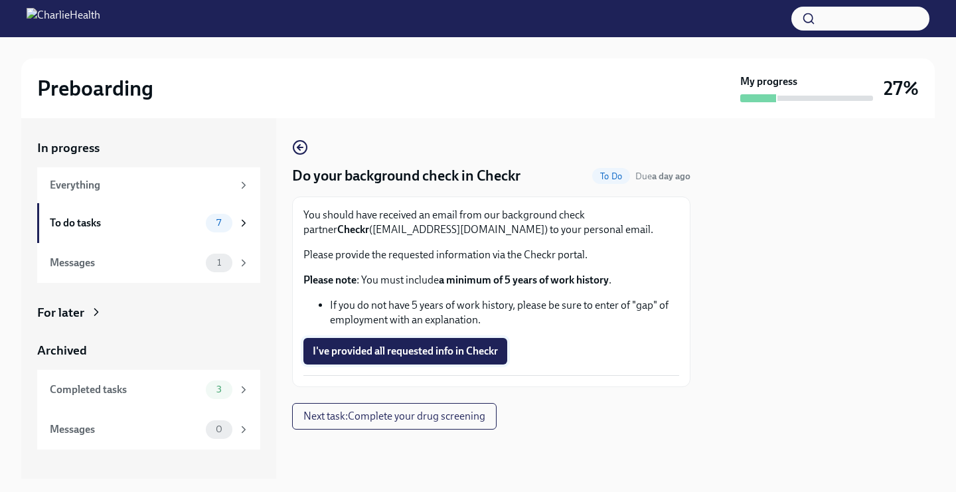
click at [363, 352] on span "I've provided all requested info in Checkr" at bounding box center [405, 351] width 185 height 13
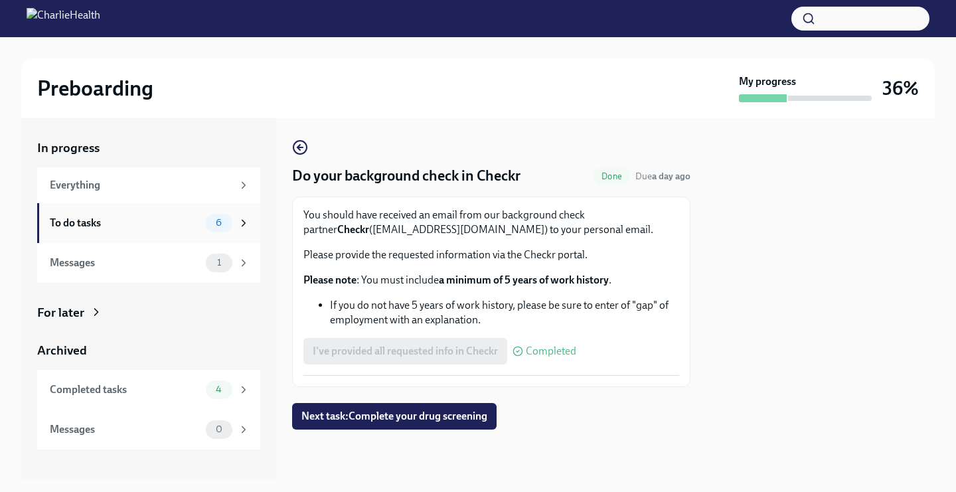
click at [192, 218] on div "To do tasks" at bounding box center [125, 223] width 151 height 15
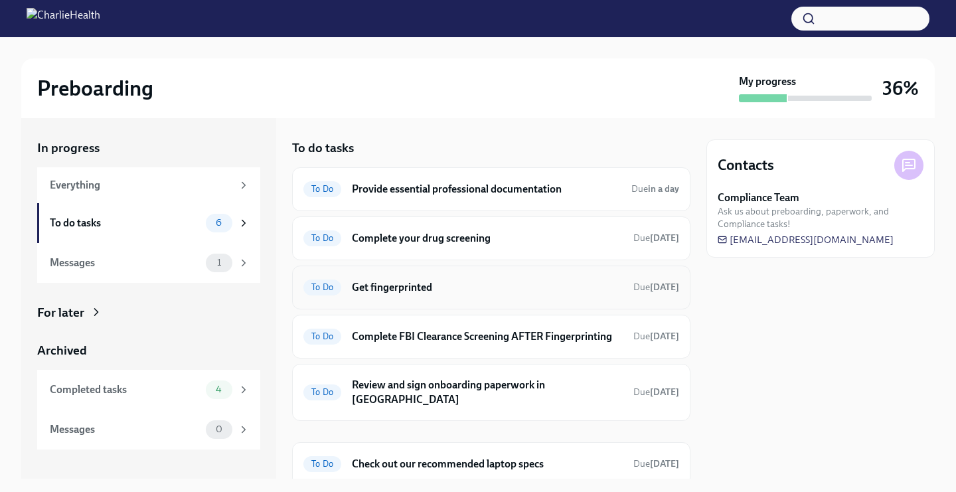
click at [428, 277] on div "To Do Get fingerprinted Due [DATE]" at bounding box center [491, 287] width 376 height 21
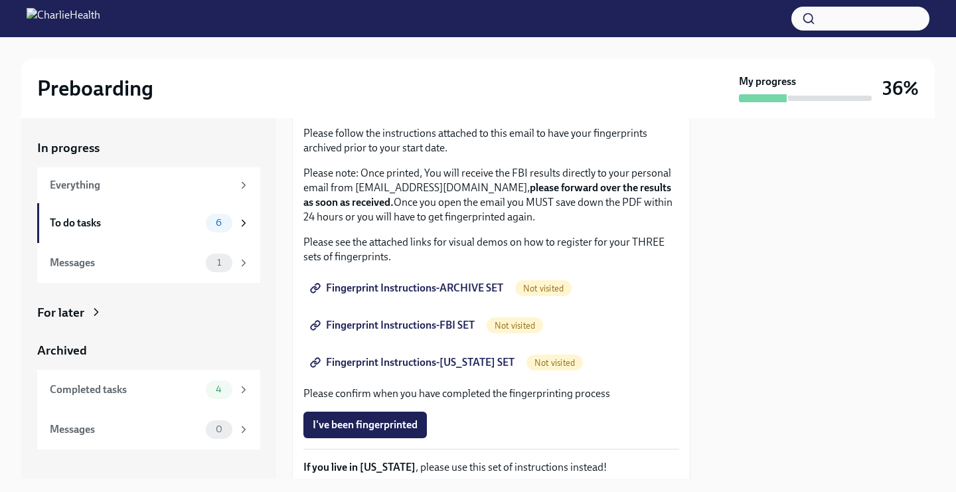
scroll to position [127, 0]
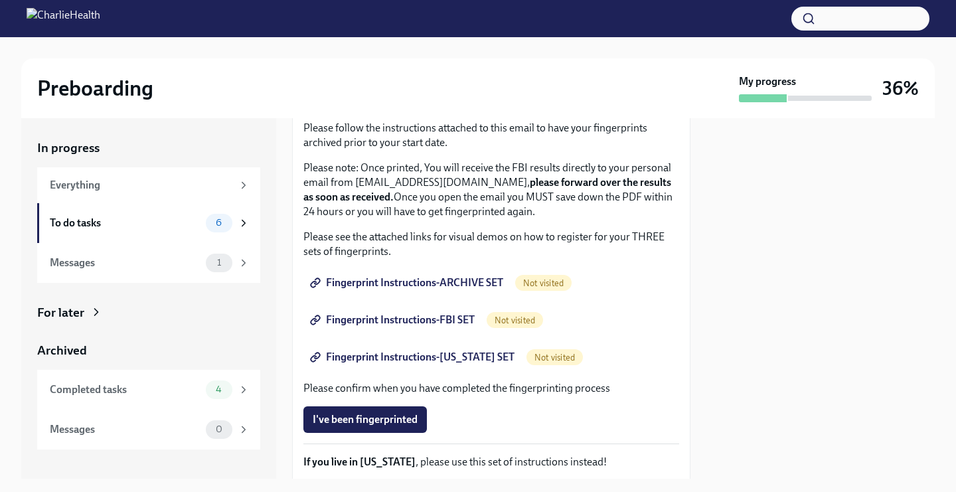
click at [414, 283] on span "Fingerprint Instructions-ARCHIVE SET" at bounding box center [408, 282] width 191 height 13
click at [481, 284] on span "Fingerprint Instructions-ARCHIVE SET" at bounding box center [408, 282] width 191 height 13
click at [451, 317] on span "Fingerprint Instructions-FBI SET" at bounding box center [394, 319] width 162 height 13
click at [396, 287] on span "Fingerprint Instructions-ARCHIVE SET" at bounding box center [408, 282] width 191 height 13
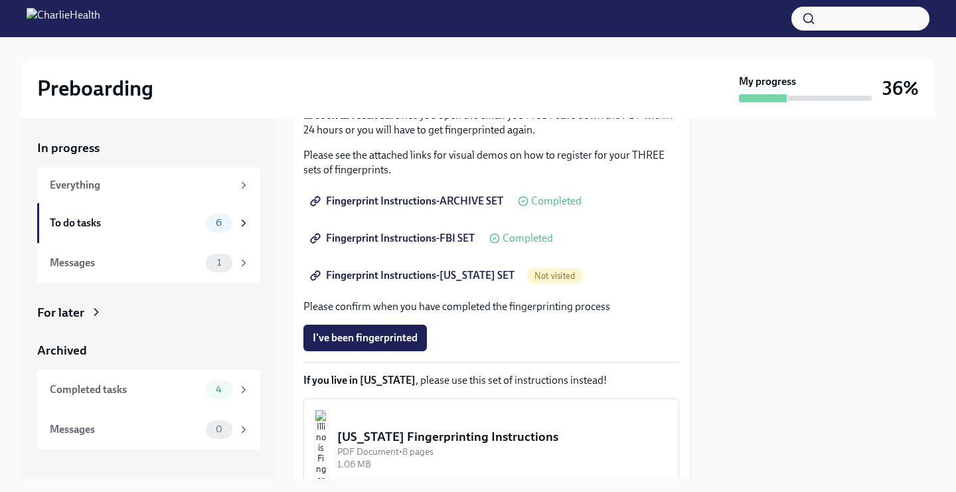
scroll to position [201, 0]
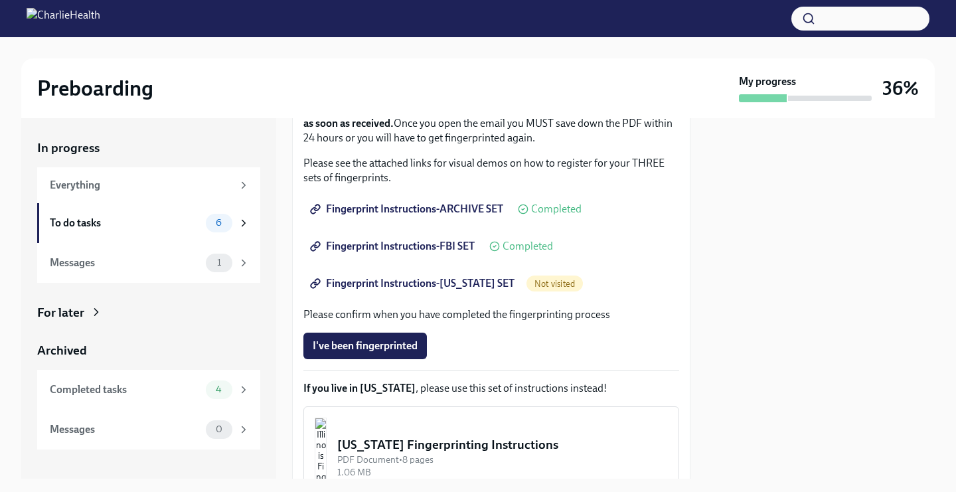
click at [367, 248] on span "Fingerprint Instructions-FBI SET" at bounding box center [394, 246] width 162 height 13
click at [434, 283] on span "Fingerprint Instructions-[US_STATE] SET" at bounding box center [414, 283] width 202 height 13
click at [423, 280] on span "Fingerprint Instructions-[US_STATE] SET" at bounding box center [414, 283] width 202 height 13
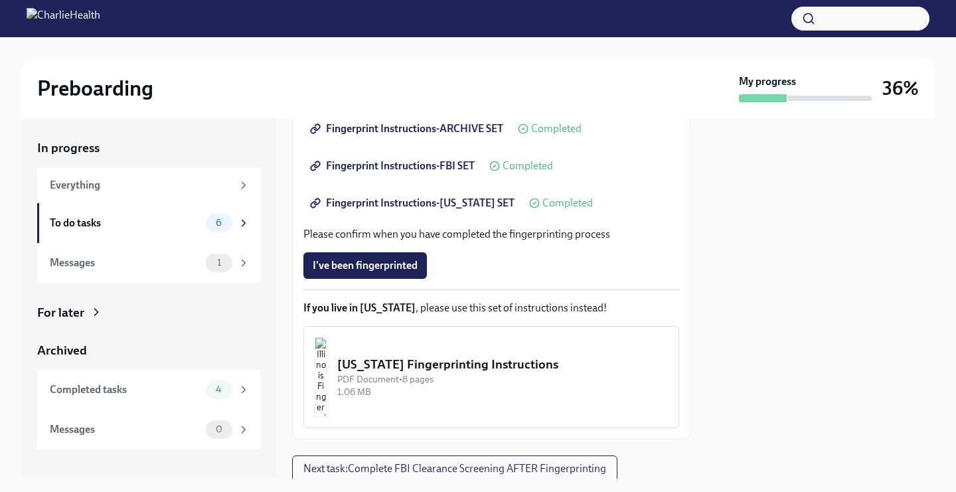
scroll to position [282, 0]
click at [157, 234] on div "To do tasks 6" at bounding box center [148, 223] width 223 height 40
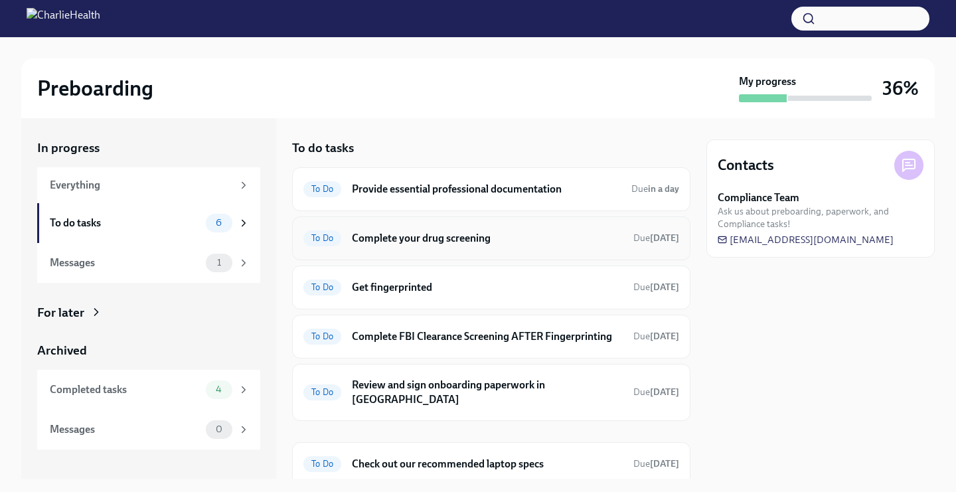
click at [392, 238] on h6 "Complete your drug screening" at bounding box center [487, 238] width 271 height 15
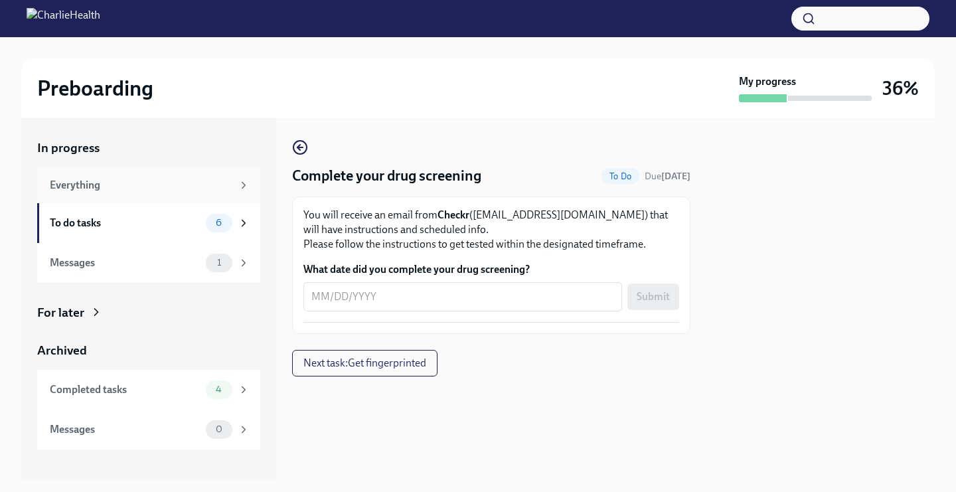
click at [212, 197] on div "Everything" at bounding box center [148, 185] width 223 height 36
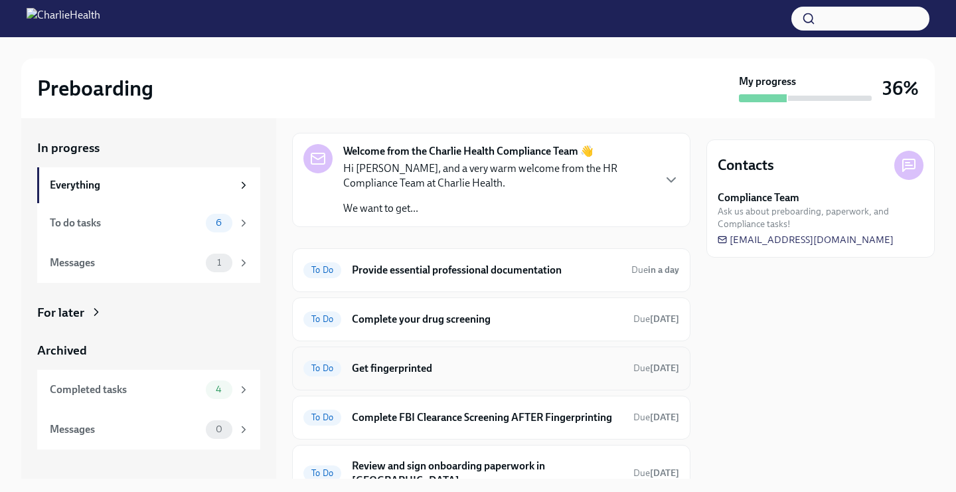
scroll to position [41, 0]
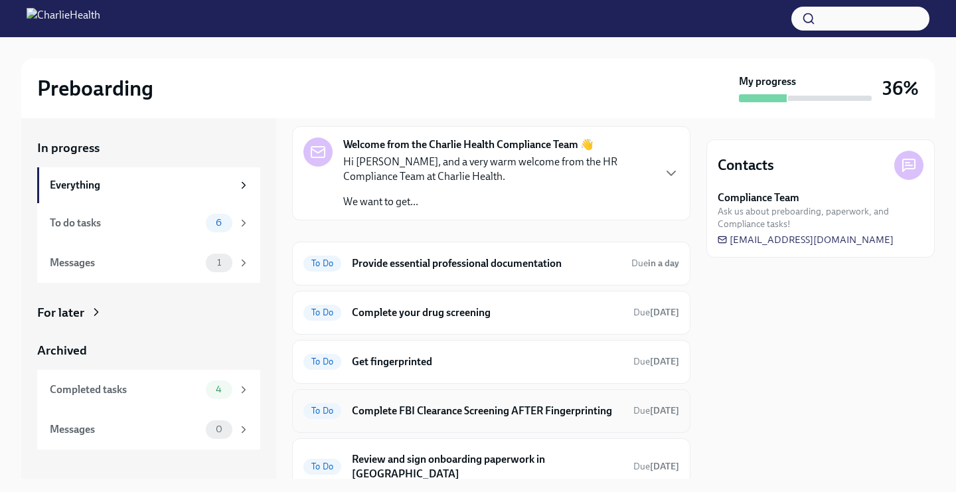
click at [406, 414] on h6 "Complete FBI Clearance Screening AFTER Fingerprinting" at bounding box center [487, 411] width 271 height 15
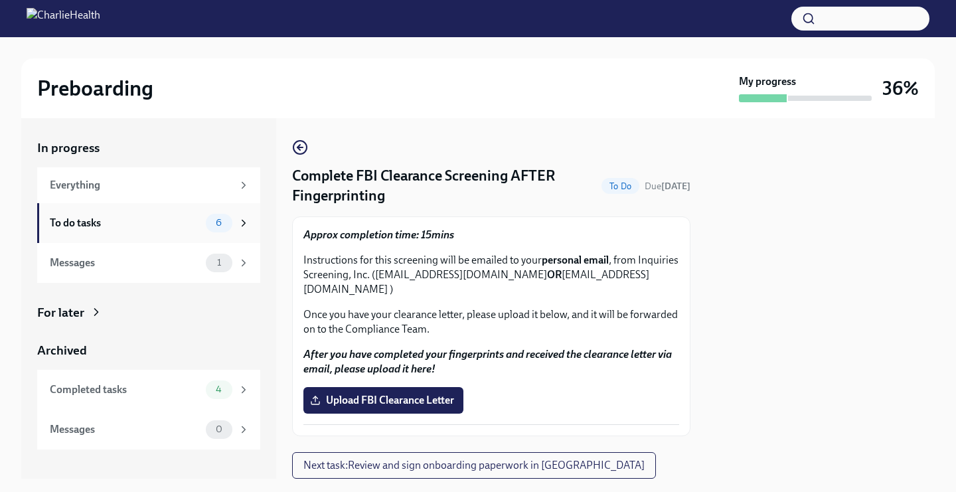
click at [181, 230] on div "To do tasks" at bounding box center [125, 223] width 151 height 15
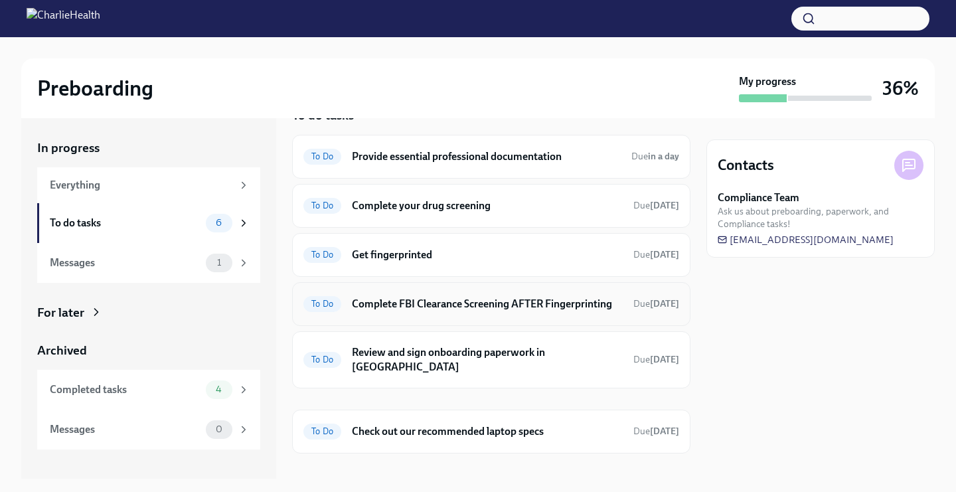
scroll to position [36, 0]
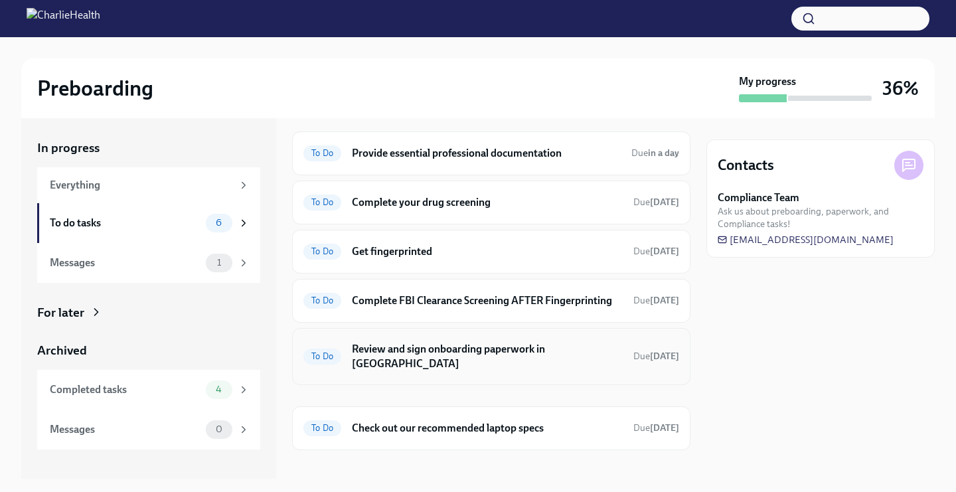
click at [459, 352] on h6 "Review and sign onboarding paperwork in [GEOGRAPHIC_DATA]" at bounding box center [487, 356] width 271 height 29
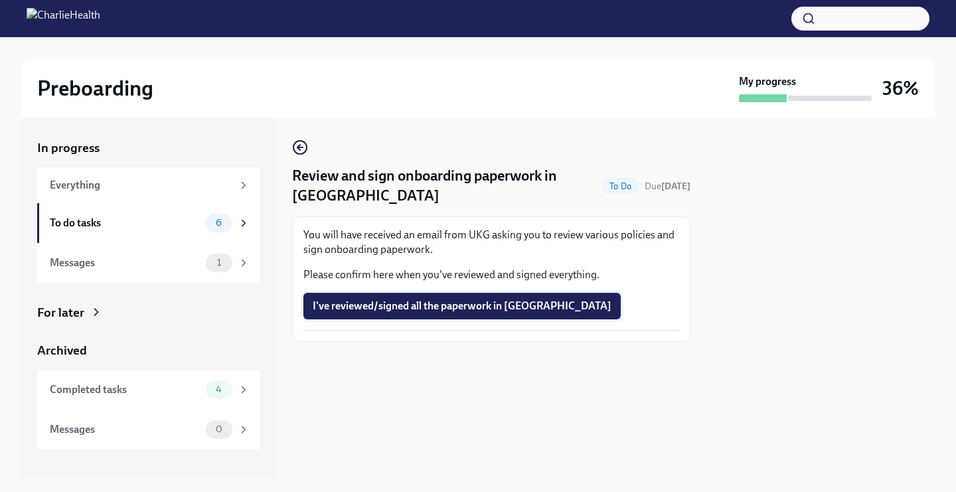
click at [448, 303] on span "I've reviewed/signed all the paperwork in [GEOGRAPHIC_DATA]" at bounding box center [462, 305] width 299 height 13
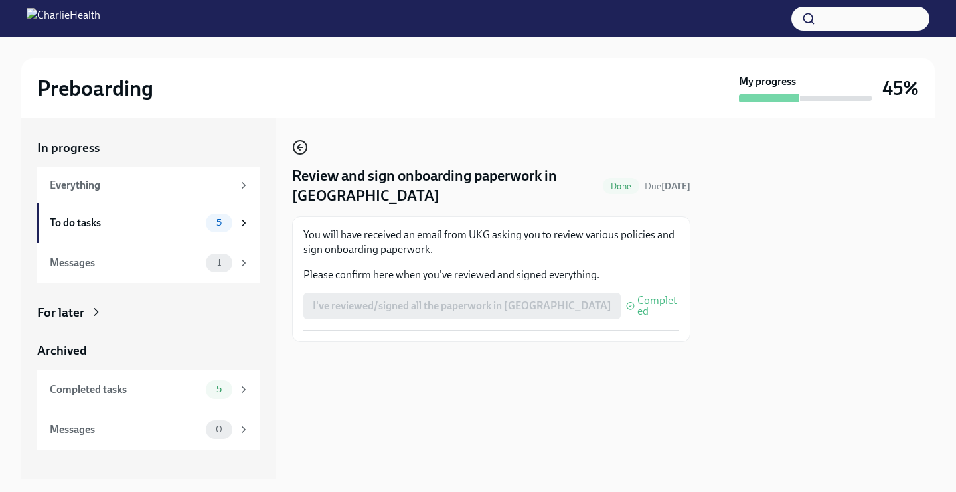
click at [299, 149] on icon "button" at bounding box center [298, 147] width 3 height 5
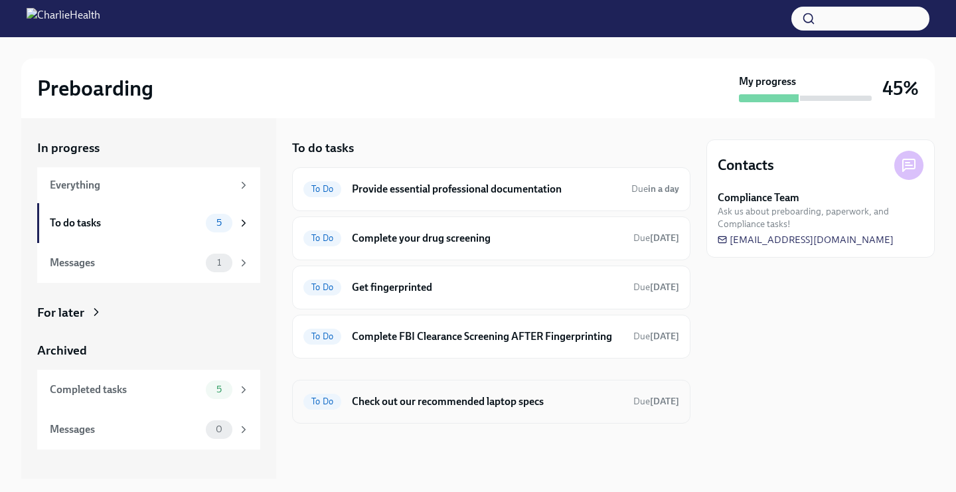
click at [443, 396] on h6 "Check out our recommended laptop specs" at bounding box center [487, 401] width 271 height 15
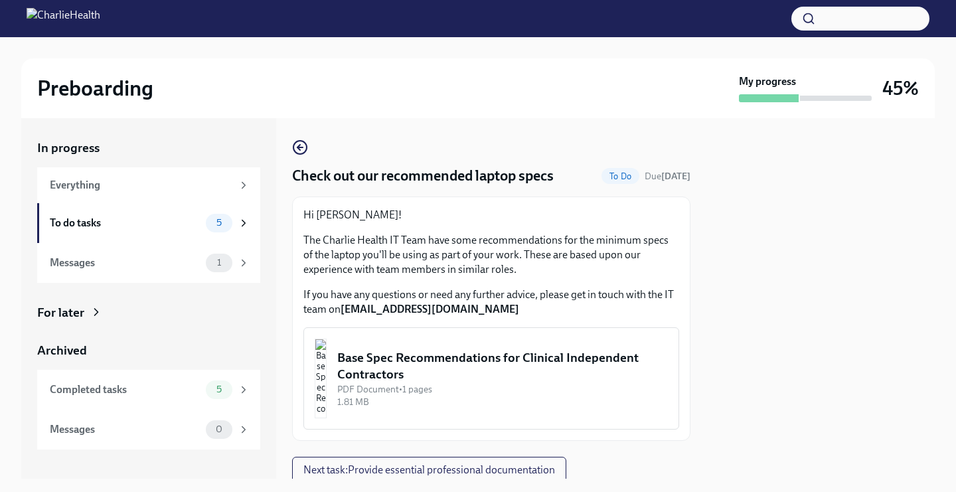
click at [319, 384] on img "button" at bounding box center [321, 379] width 12 height 80
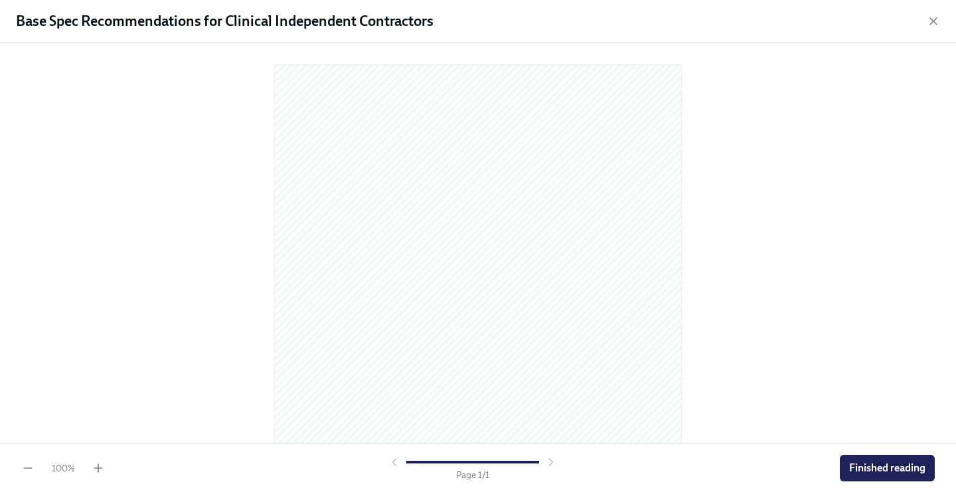
scroll to position [148, 0]
click at [879, 483] on div "100 % Page 1 / 1 Finished reading" at bounding box center [478, 468] width 956 height 48
click at [870, 466] on span "Finished reading" at bounding box center [887, 467] width 76 height 13
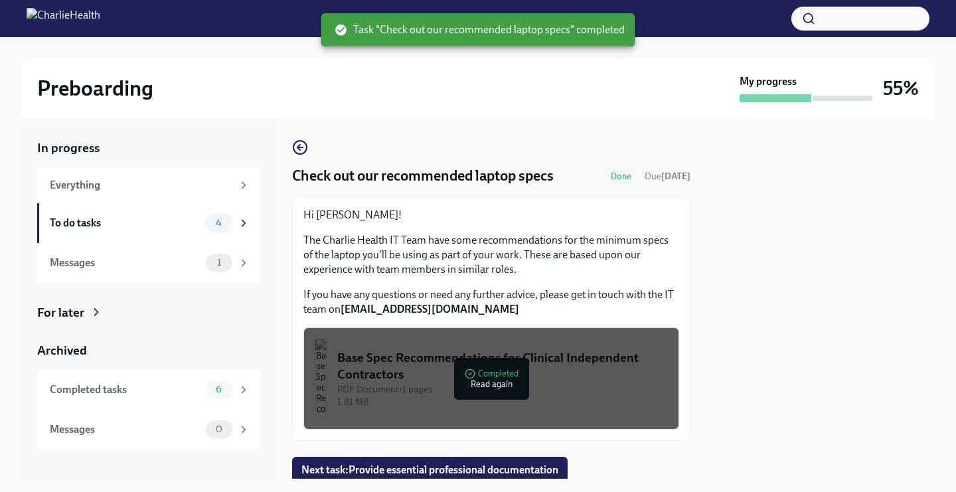
scroll to position [47, 0]
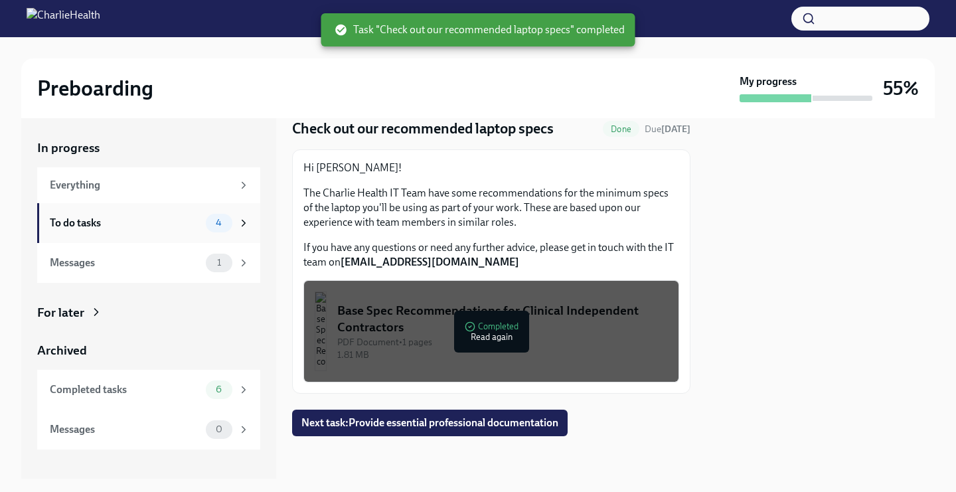
click at [199, 224] on div "To do tasks" at bounding box center [125, 223] width 151 height 15
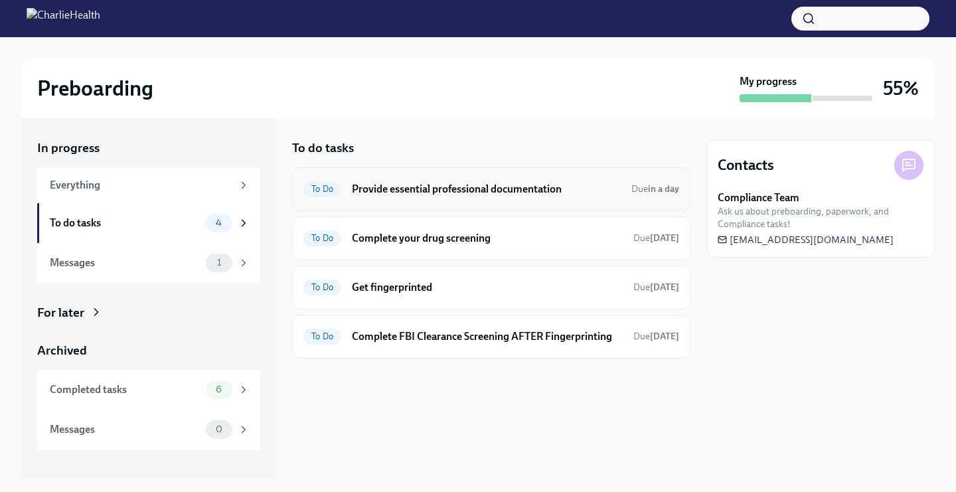
click at [383, 196] on h6 "Provide essential professional documentation" at bounding box center [486, 189] width 269 height 15
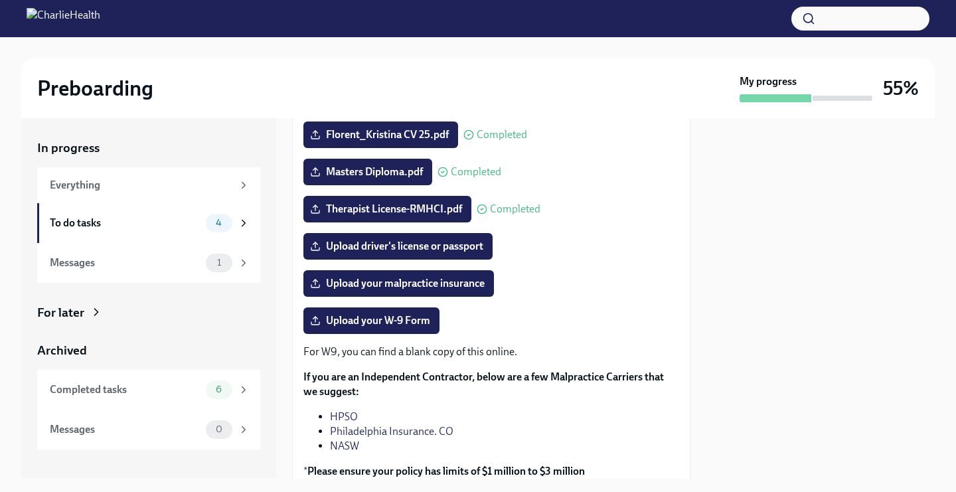
scroll to position [227, 0]
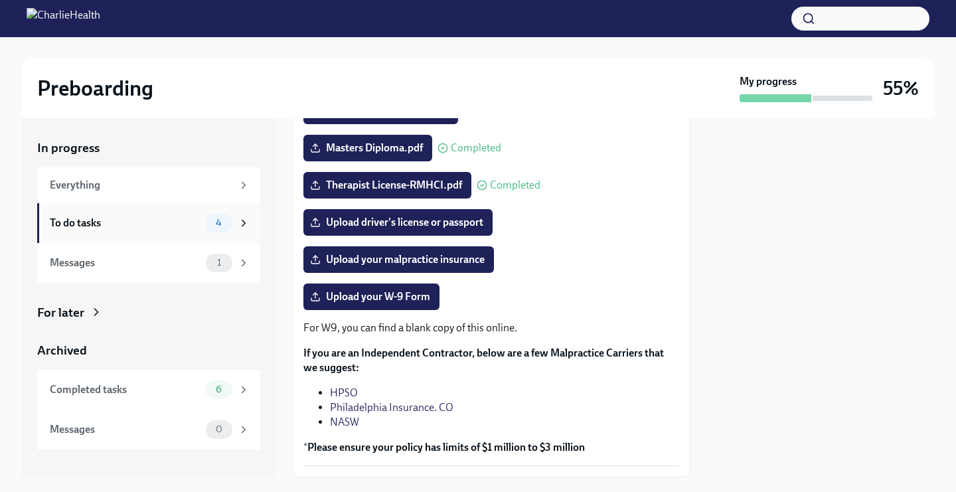
click at [176, 228] on div "To do tasks" at bounding box center [125, 223] width 151 height 15
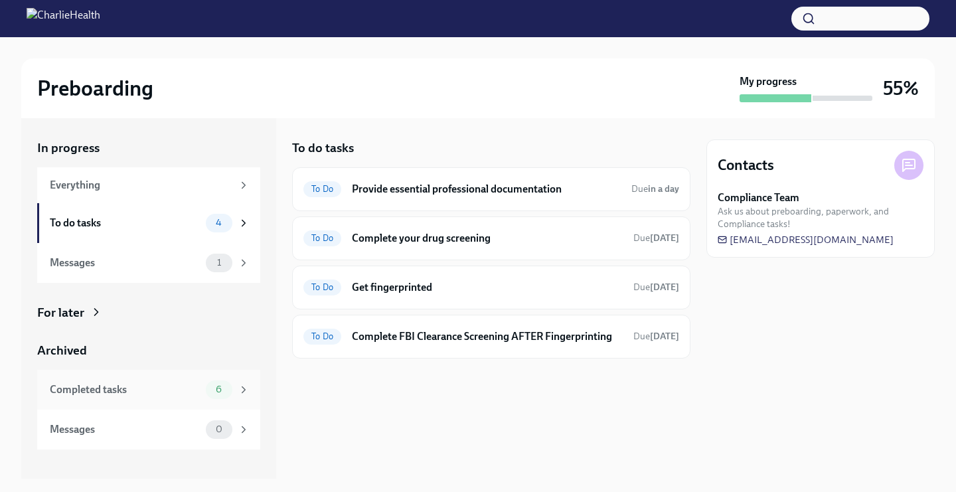
click at [124, 391] on div "Completed tasks" at bounding box center [125, 389] width 151 height 15
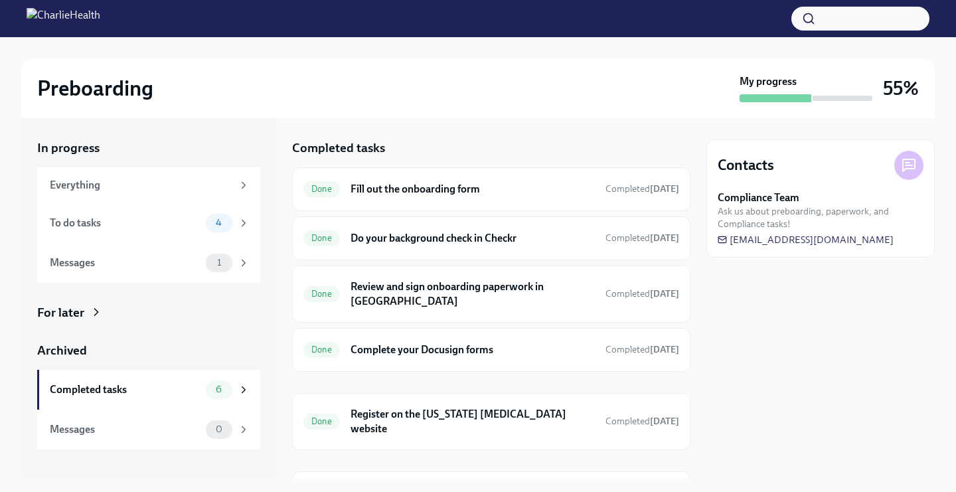
scroll to position [23, 0]
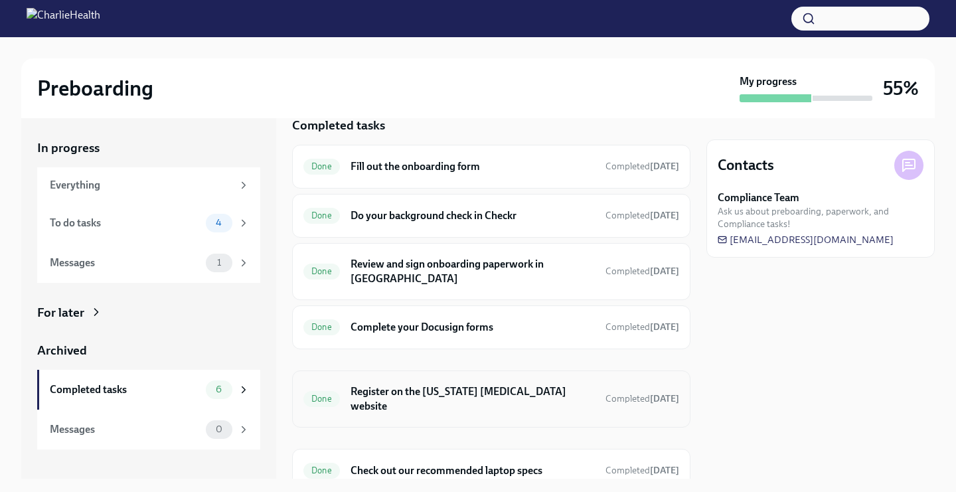
click at [387, 384] on h6 "Register on the [US_STATE] [MEDICAL_DATA] website" at bounding box center [473, 398] width 244 height 29
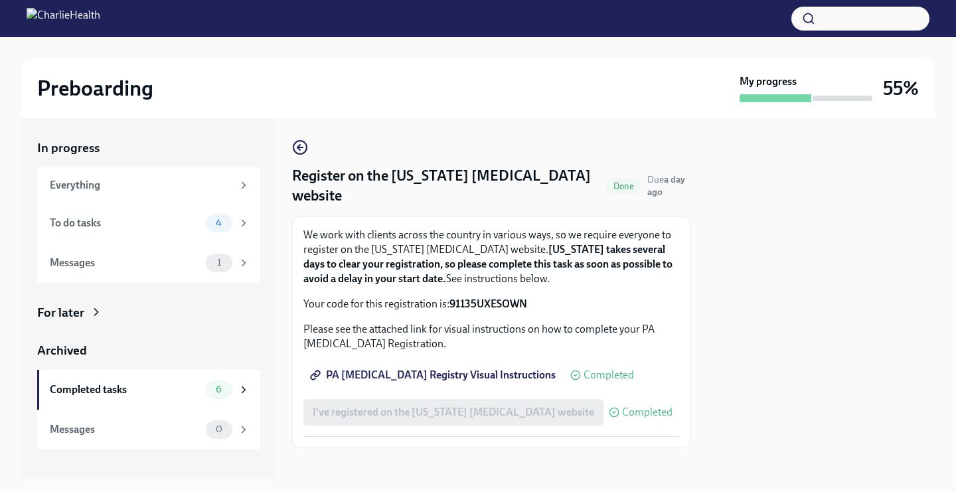
click at [442, 376] on span "PA [MEDICAL_DATA] Registry Visual Instructions" at bounding box center [434, 374] width 243 height 13
click at [398, 378] on span "PA [MEDICAL_DATA] Registry Visual Instructions" at bounding box center [434, 374] width 243 height 13
click at [120, 214] on div "To do tasks 8" at bounding box center [150, 223] width 200 height 19
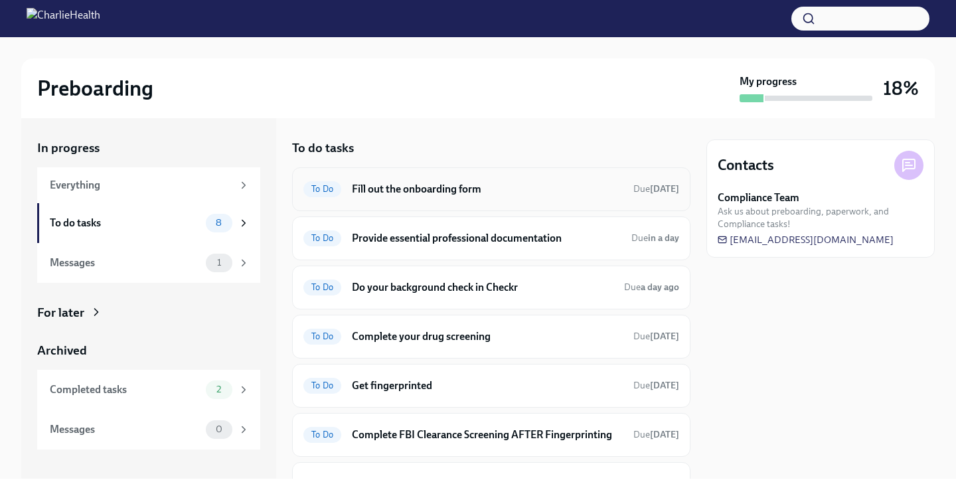
click at [491, 191] on h6 "Fill out the onboarding form" at bounding box center [487, 189] width 271 height 15
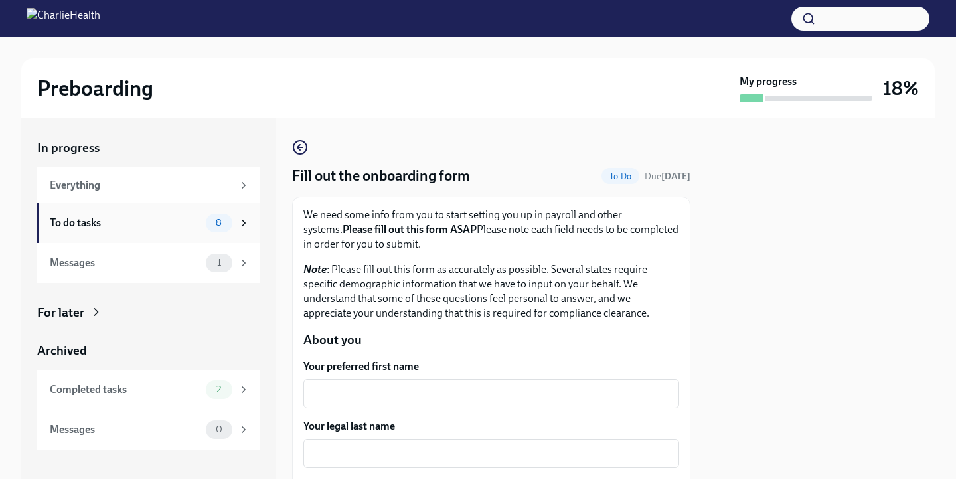
click at [142, 228] on div "To do tasks" at bounding box center [125, 223] width 151 height 15
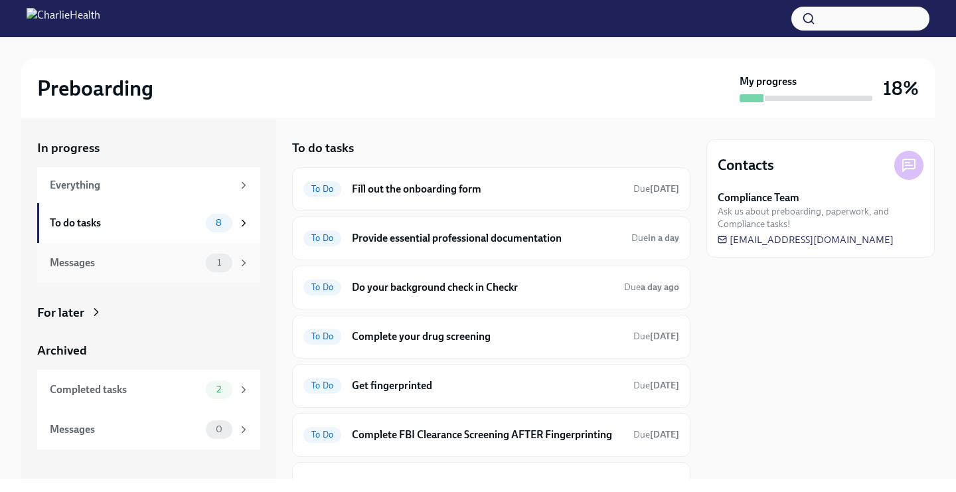
click at [142, 271] on div "Messages 1" at bounding box center [150, 263] width 200 height 19
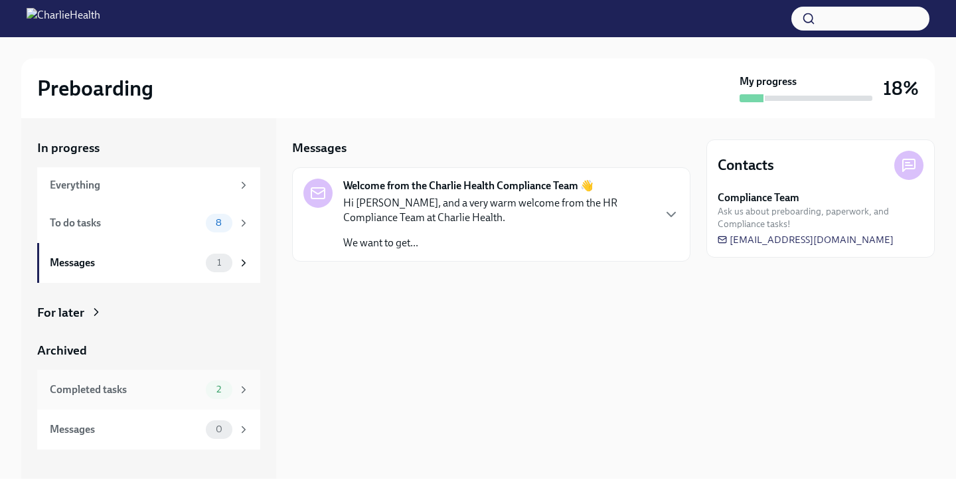
click at [187, 402] on div "Completed tasks 2" at bounding box center [148, 390] width 223 height 40
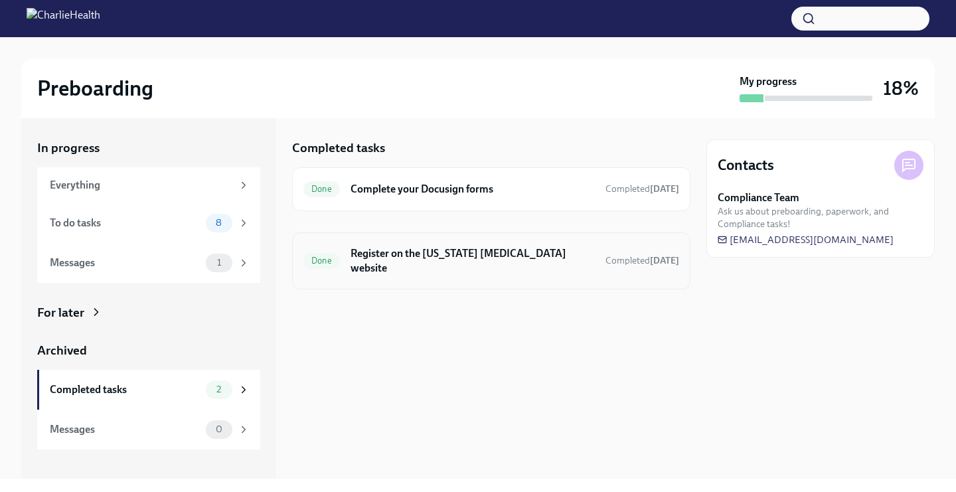
click at [501, 264] on div "Done Register on the [US_STATE] [MEDICAL_DATA] website Completed [DATE]" at bounding box center [491, 261] width 376 height 35
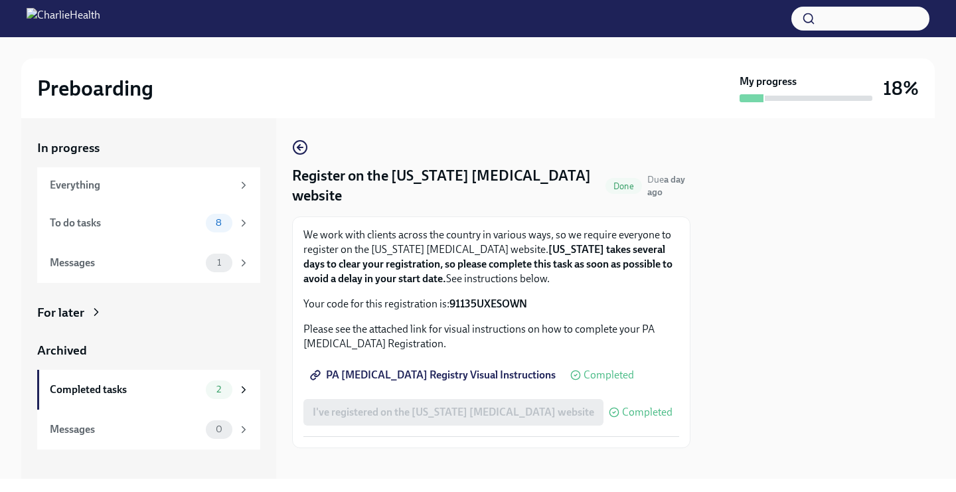
click at [521, 371] on span "PA [MEDICAL_DATA] Registry Visual Instructions" at bounding box center [434, 374] width 243 height 13
